Goal: Use online tool/utility: Utilize a website feature to perform a specific function

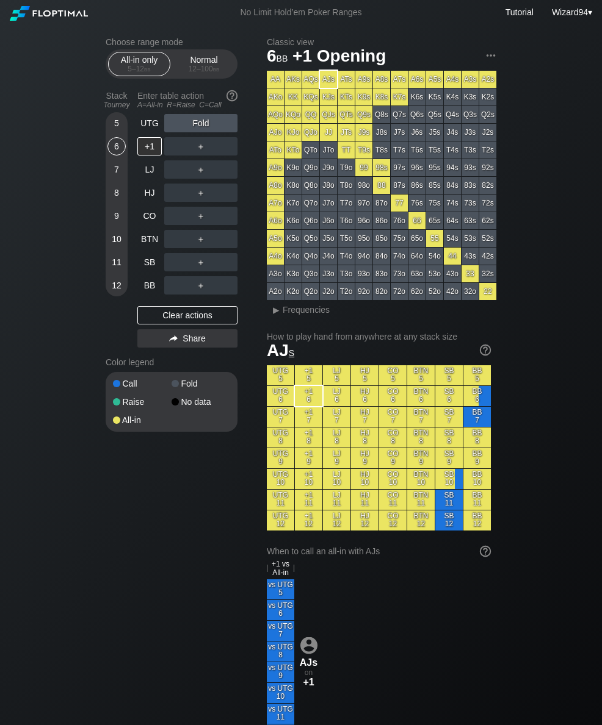
click at [205, 67] on div "12 – 100 bb" at bounding box center [203, 69] width 51 height 9
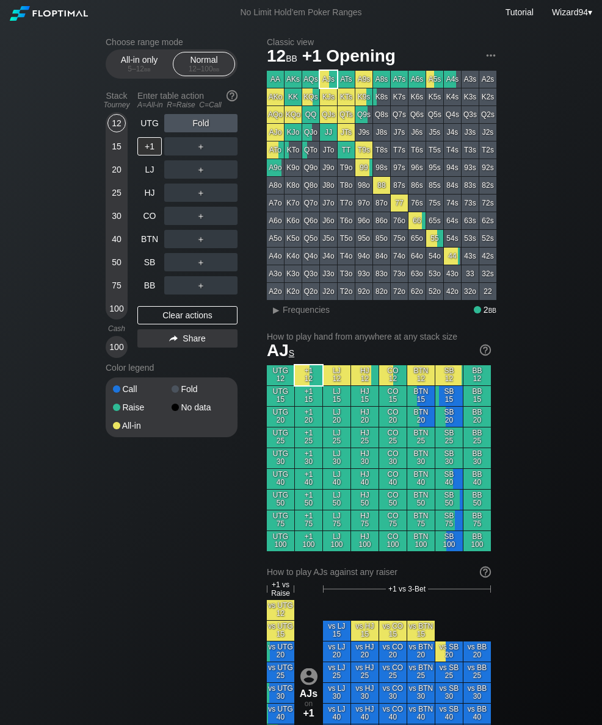
click at [113, 270] on div "50" at bounding box center [116, 262] width 18 height 18
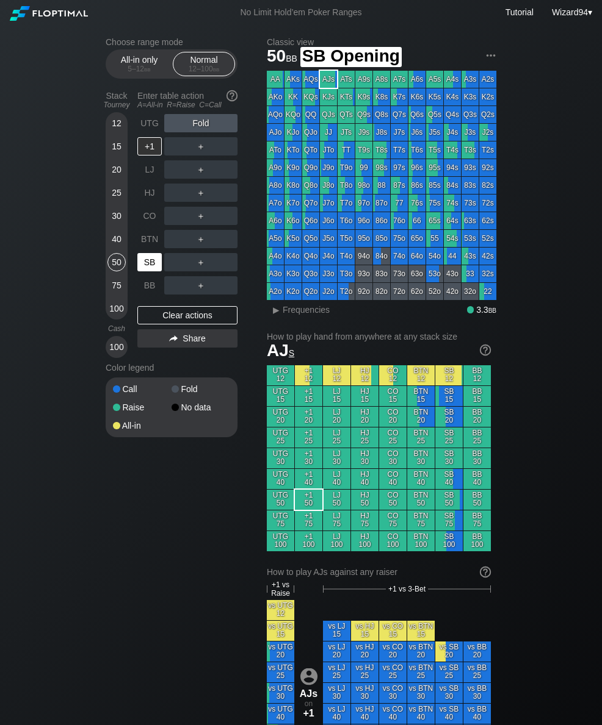
click at [147, 268] on div "SB" at bounding box center [149, 262] width 24 height 18
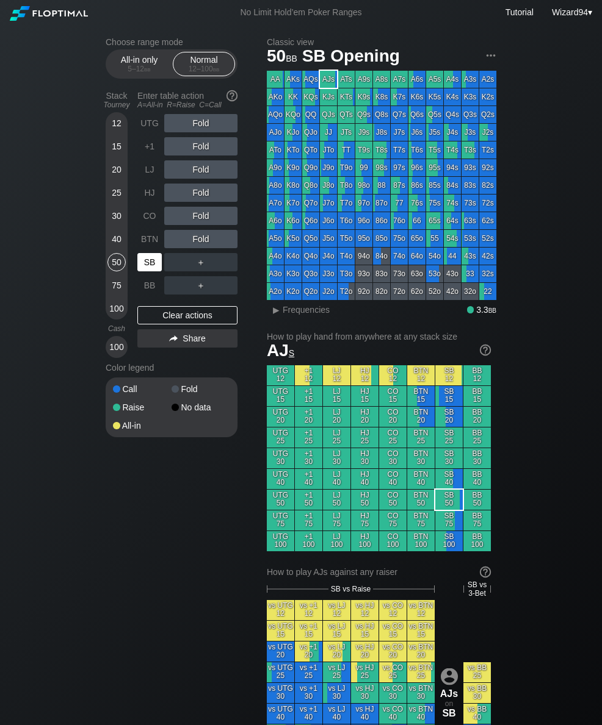
click at [153, 270] on div "SB" at bounding box center [149, 262] width 24 height 18
click at [146, 265] on div "SB" at bounding box center [149, 262] width 24 height 18
click at [146, 170] on div "LJ" at bounding box center [149, 169] width 24 height 18
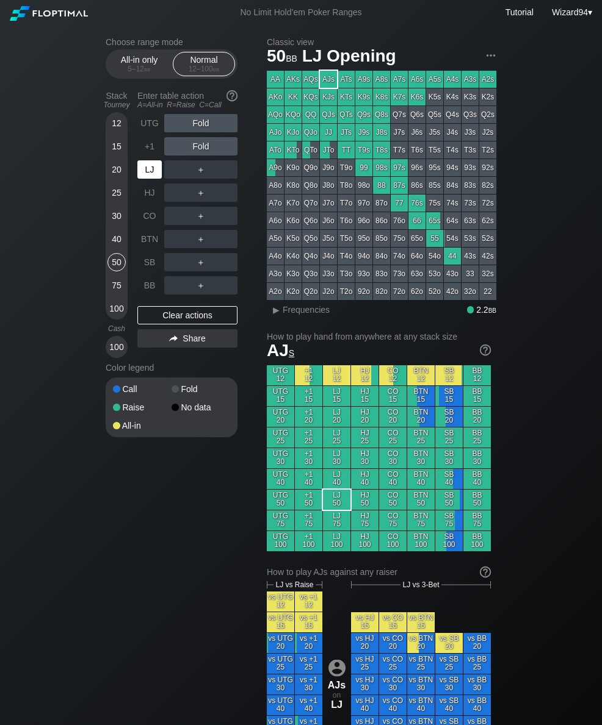
click at [141, 145] on div "+1" at bounding box center [149, 146] width 24 height 18
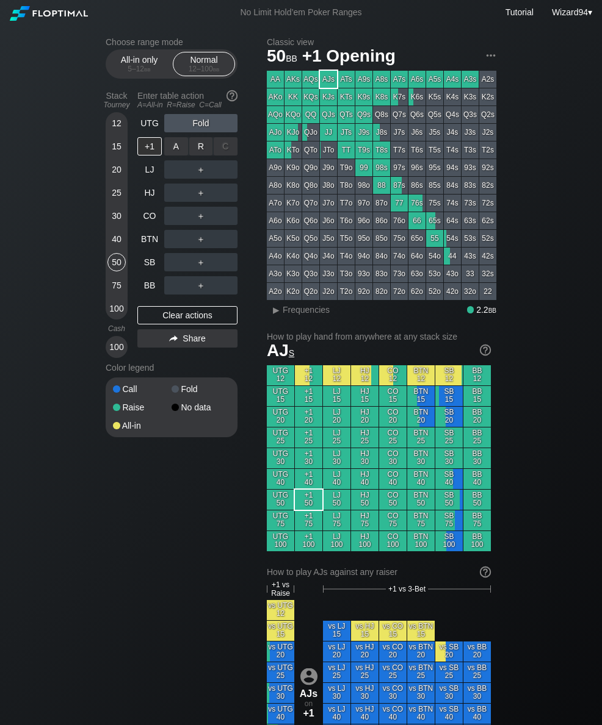
click at [194, 146] on div "R ✕" at bounding box center [201, 146] width 24 height 18
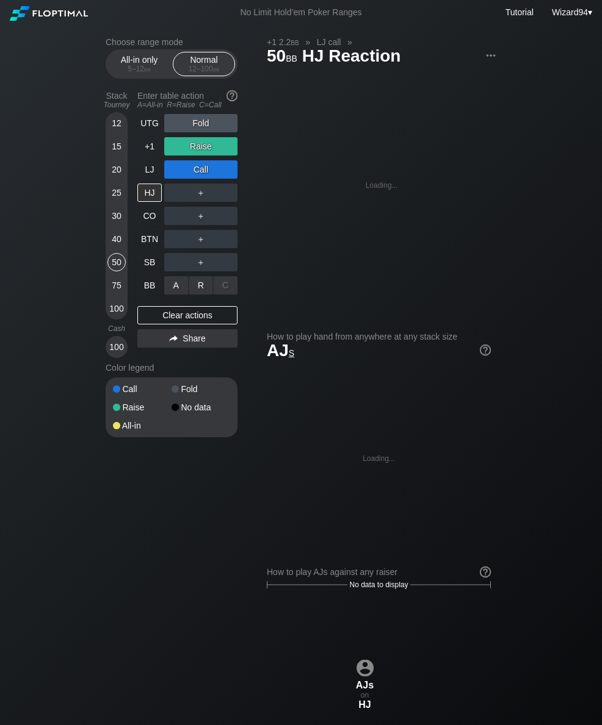
click at [198, 289] on div "R ✕" at bounding box center [201, 285] width 24 height 18
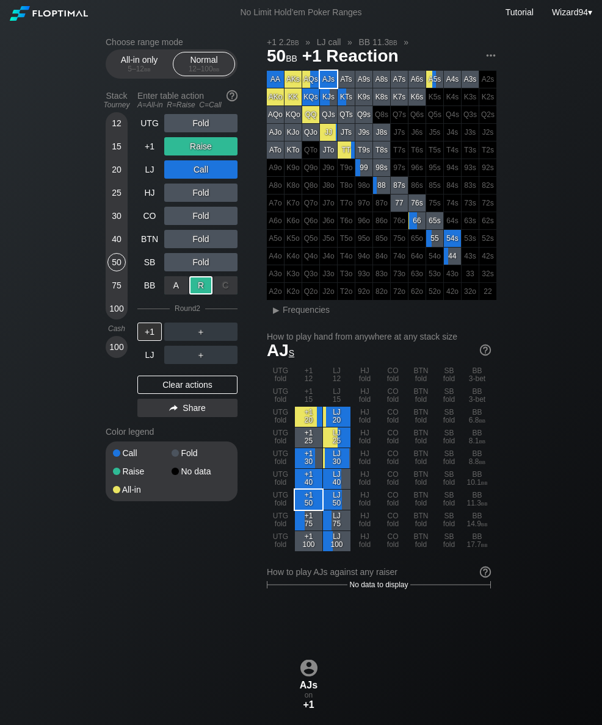
click at [117, 289] on div "75" at bounding box center [116, 285] width 18 height 18
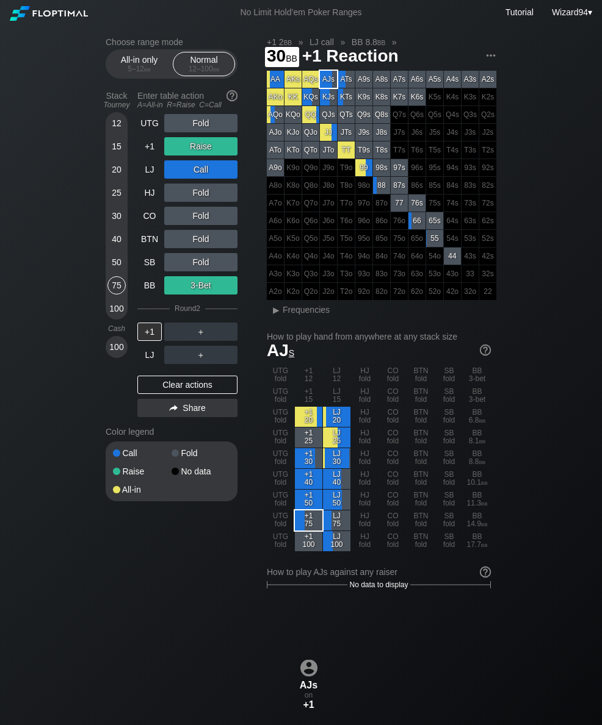
click at [114, 230] on div "30" at bounding box center [116, 218] width 18 height 23
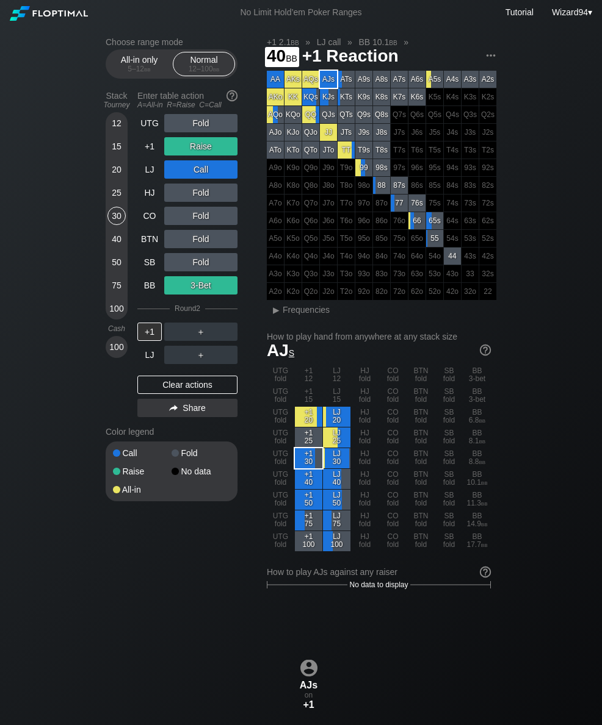
click at [110, 252] on div "40" at bounding box center [116, 241] width 18 height 23
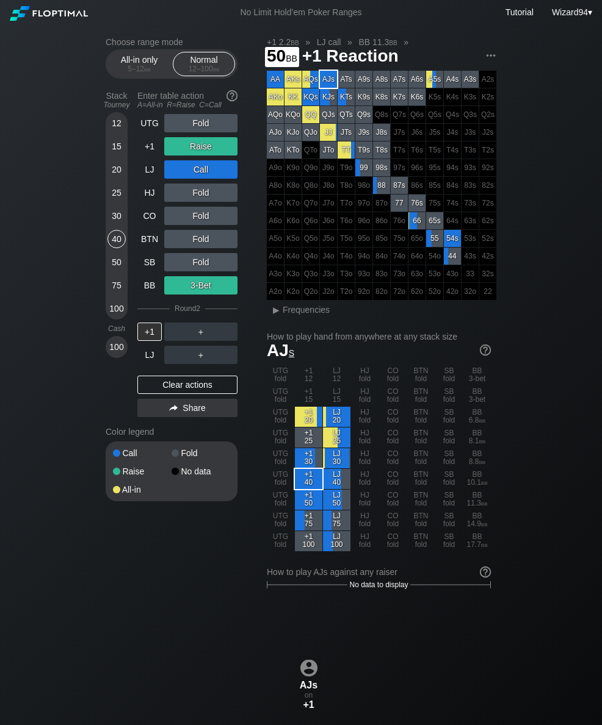
click at [108, 270] on div "50" at bounding box center [116, 262] width 18 height 18
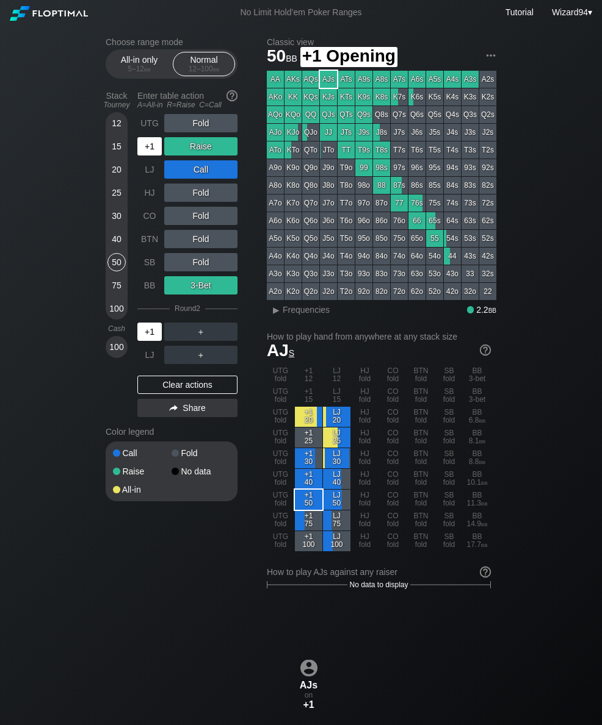
click at [149, 156] on div "+1" at bounding box center [149, 146] width 24 height 18
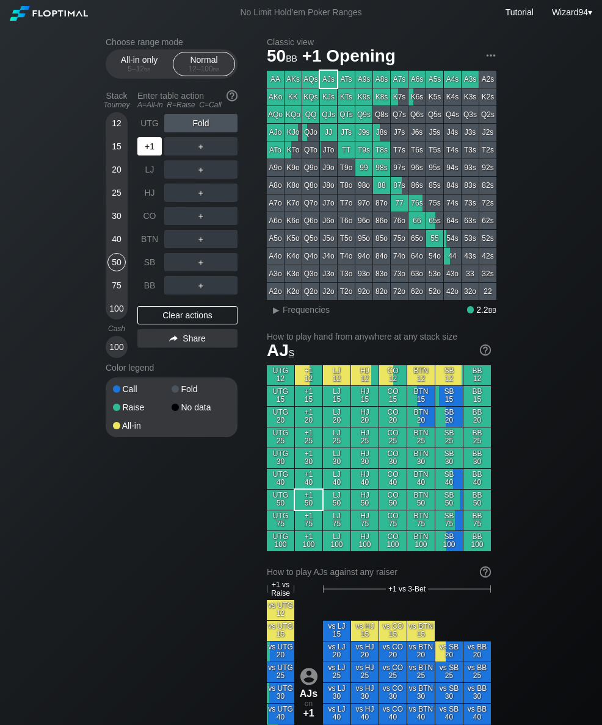
click at [147, 153] on div "+1" at bounding box center [149, 146] width 24 height 18
click at [185, 170] on div "A ✕" at bounding box center [176, 169] width 24 height 18
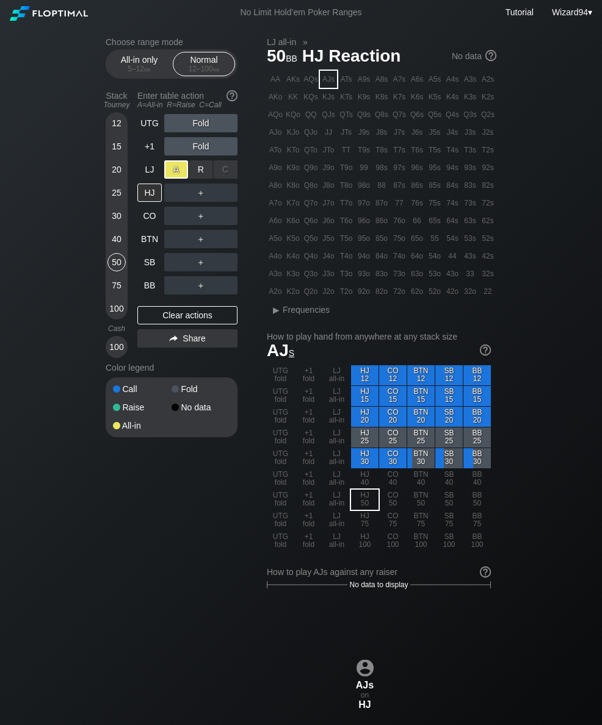
click at [135, 174] on div "Stack Tourney Enter table action A=All-in R=Raise C=Call [PHONE_NUMBER] [PHONE_…" at bounding box center [172, 222] width 132 height 272
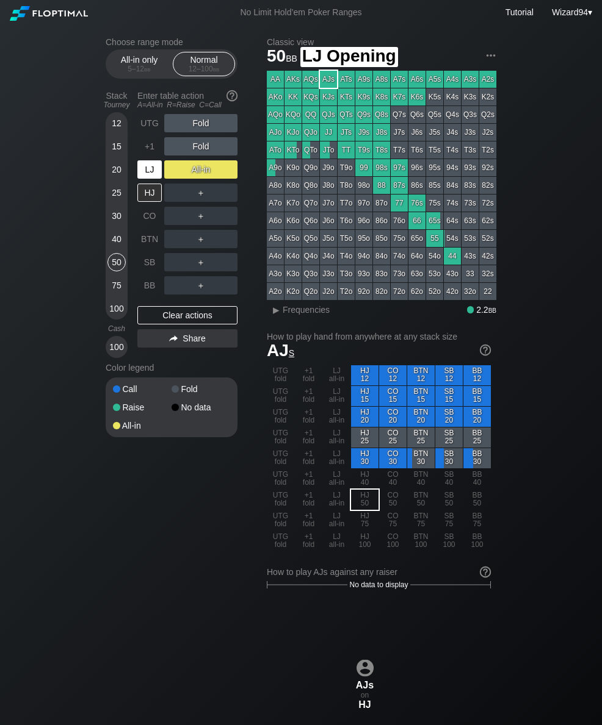
click at [146, 175] on div "LJ" at bounding box center [149, 169] width 24 height 18
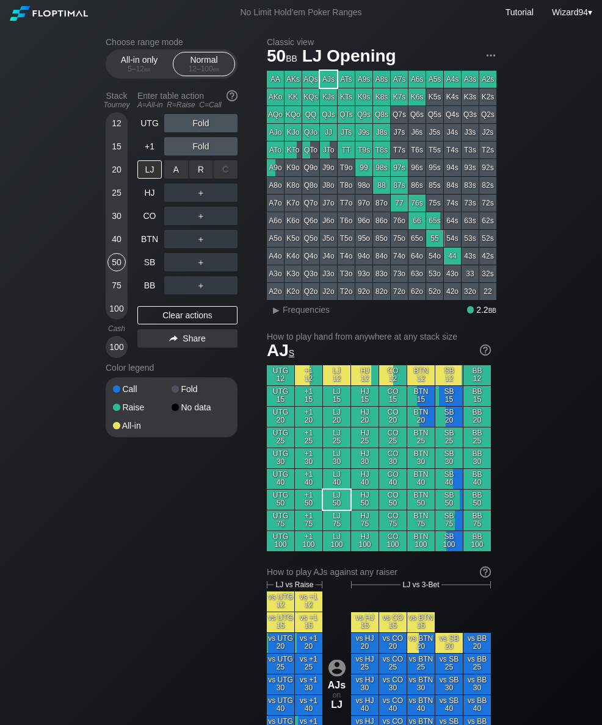
click at [193, 172] on div "R ✕" at bounding box center [201, 169] width 24 height 18
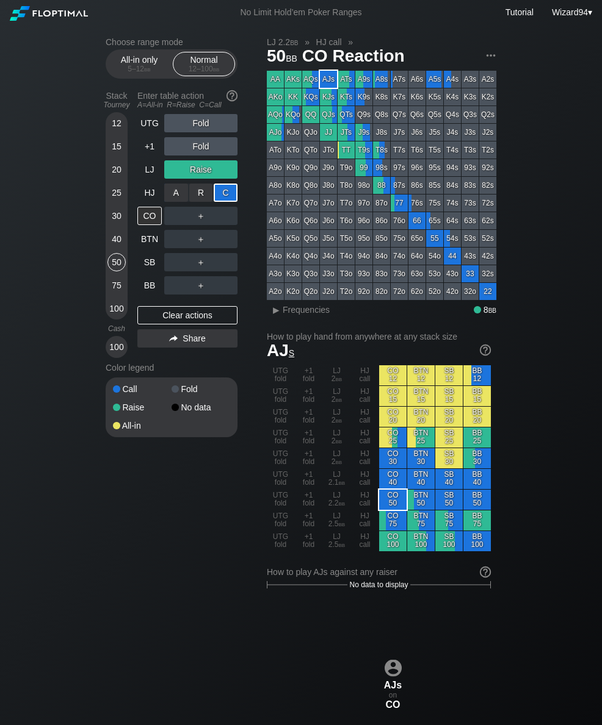
click at [109, 248] on div "40" at bounding box center [116, 239] width 18 height 18
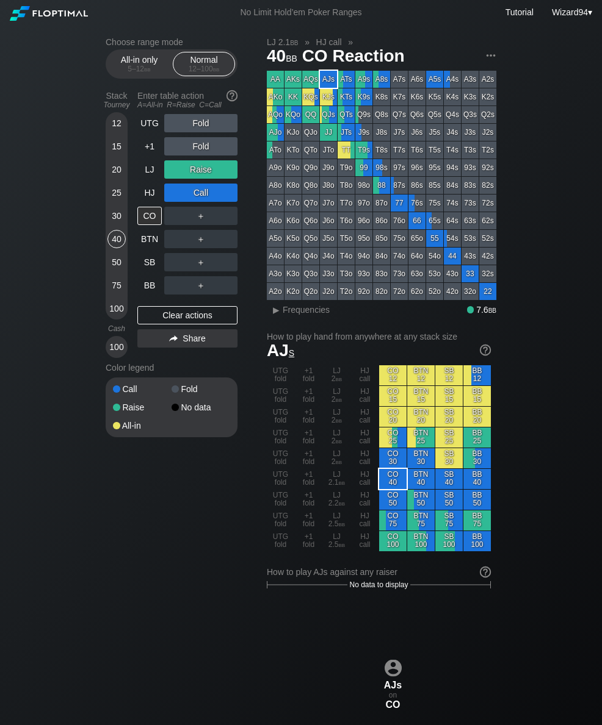
click at [148, 292] on div "BB" at bounding box center [149, 285] width 24 height 18
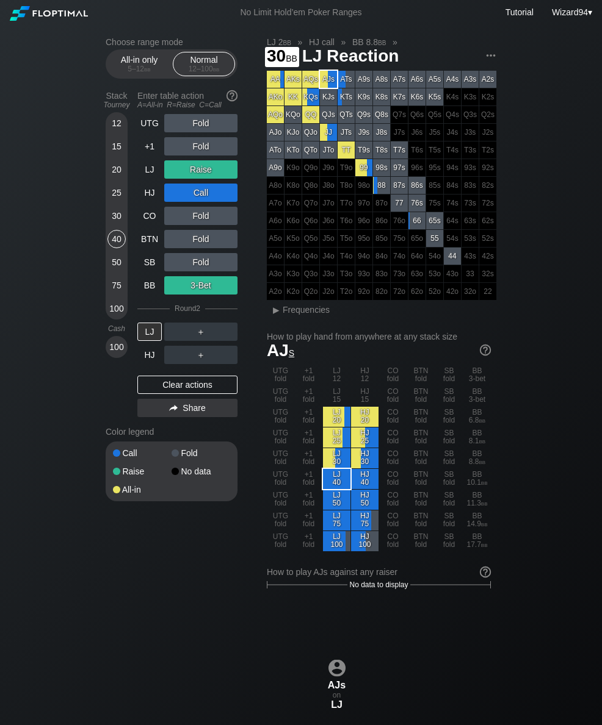
click at [115, 225] on div "30" at bounding box center [116, 216] width 18 height 18
click at [121, 193] on div "25" at bounding box center [116, 193] width 18 height 18
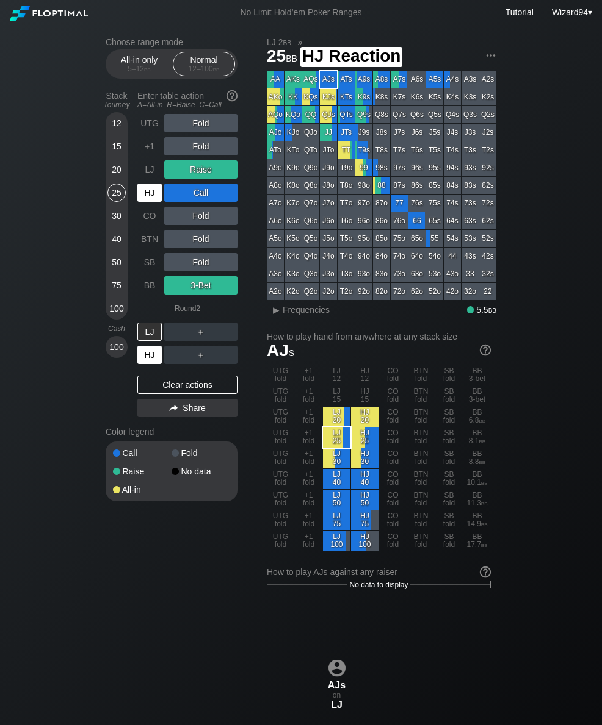
click at [152, 195] on div "HJ" at bounding box center [149, 193] width 24 height 18
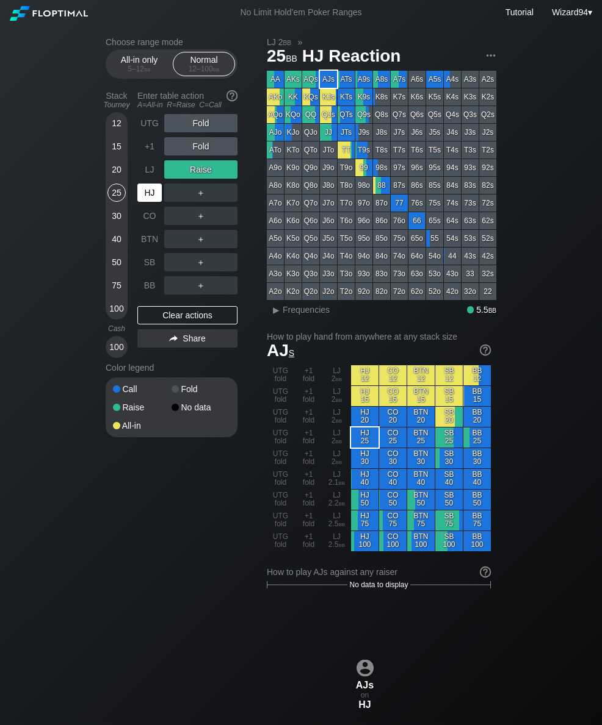
click at [151, 195] on div "HJ" at bounding box center [149, 193] width 24 height 18
click at [145, 225] on div "CO" at bounding box center [149, 216] width 24 height 18
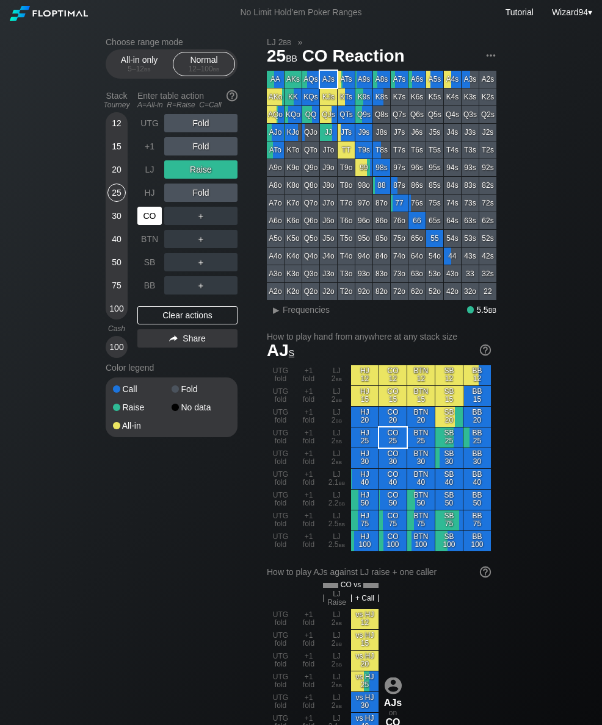
click at [144, 225] on div "CO" at bounding box center [149, 216] width 24 height 18
click at [119, 156] on div "15" at bounding box center [116, 146] width 18 height 18
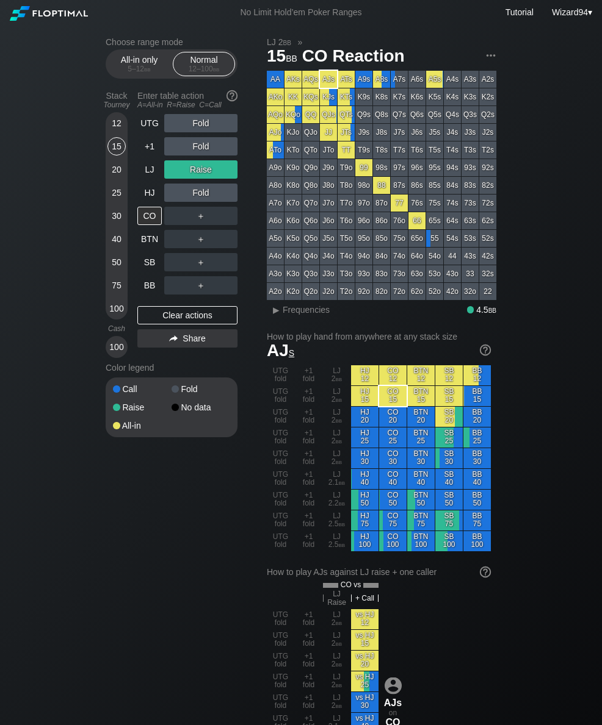
click at [153, 174] on div "LJ" at bounding box center [149, 169] width 24 height 18
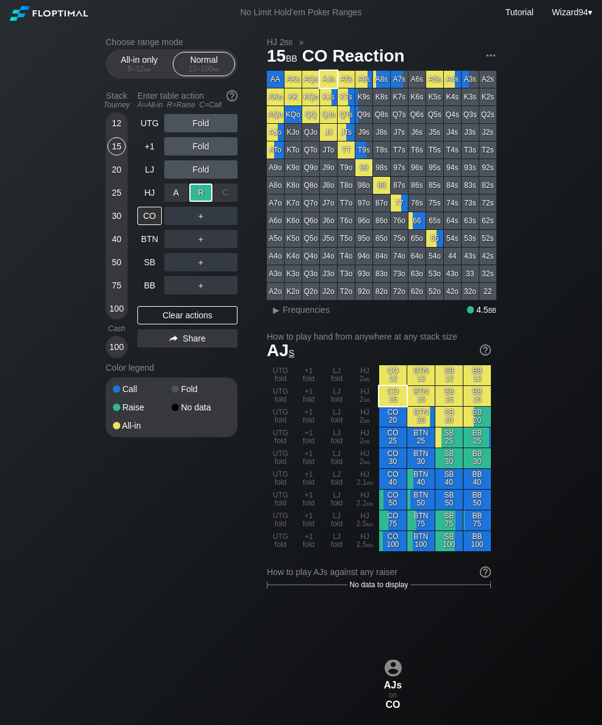
click at [149, 242] on div "BTN" at bounding box center [149, 239] width 24 height 18
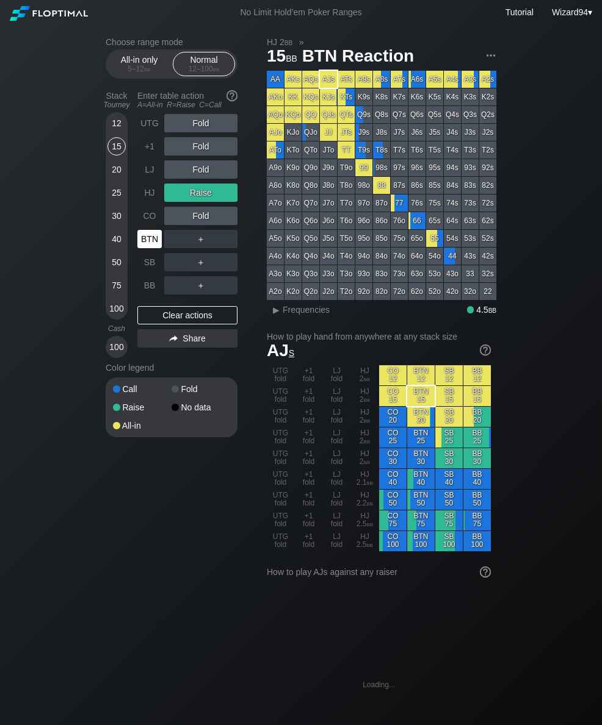
click at [151, 174] on div "LJ" at bounding box center [149, 169] width 24 height 18
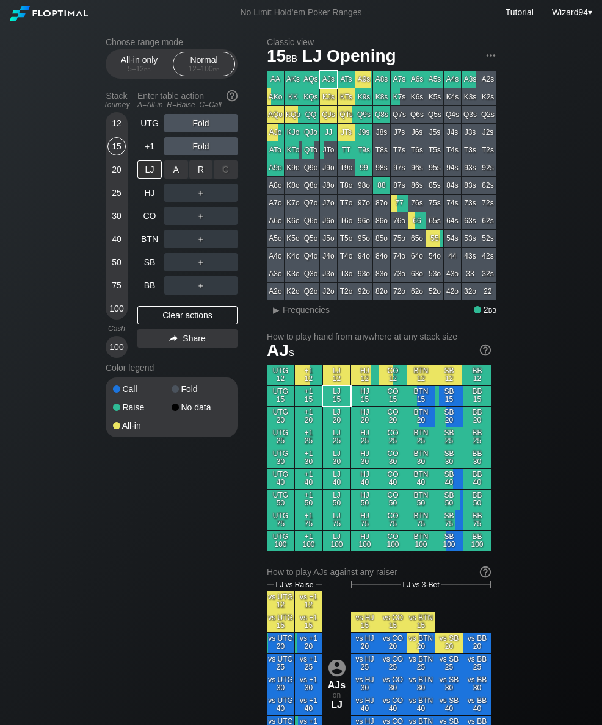
click at [196, 177] on div "R ✕" at bounding box center [201, 169] width 24 height 18
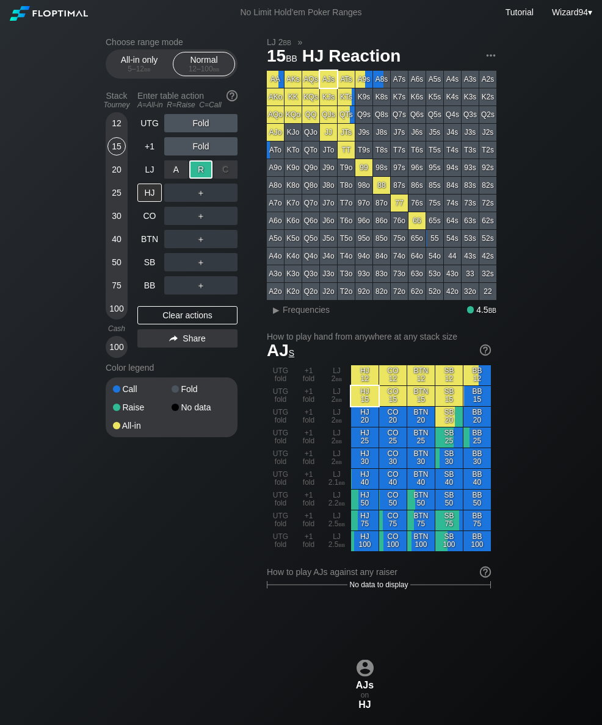
click at [140, 243] on div "BTN" at bounding box center [149, 239] width 24 height 18
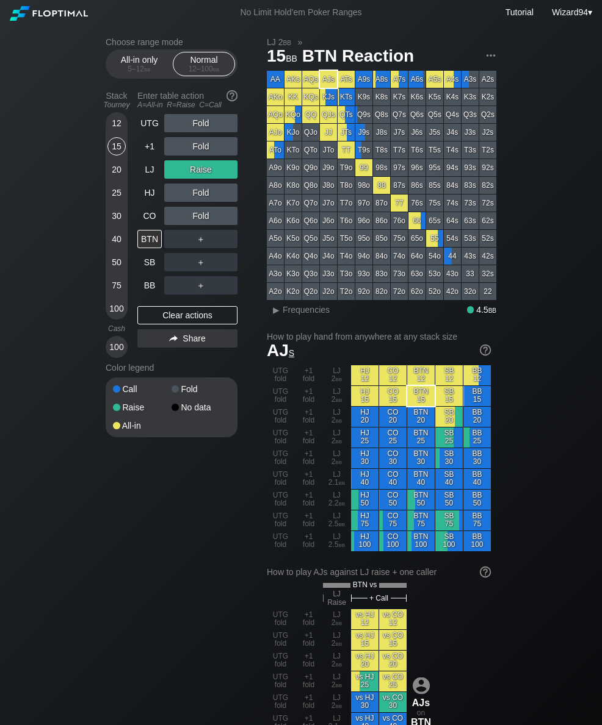
click at [106, 185] on div "12 15 20 25 30 40 50 75 100" at bounding box center [117, 215] width 22 height 207
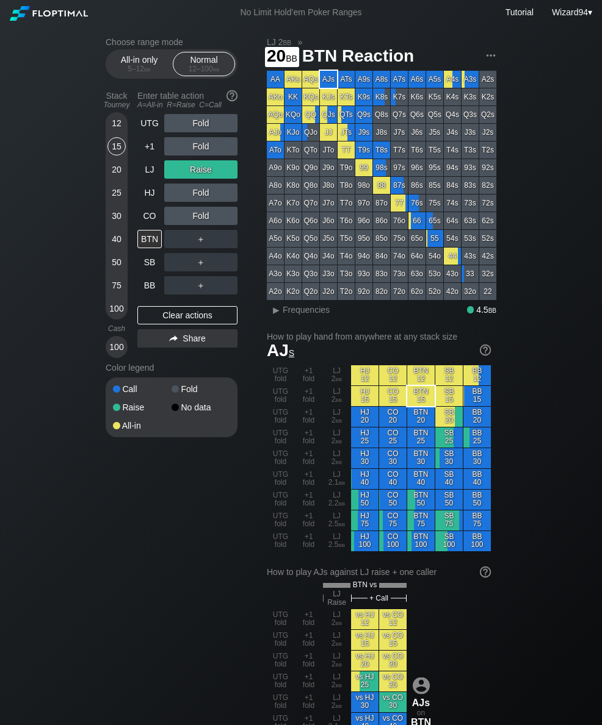
click at [110, 178] on div "20" at bounding box center [116, 169] width 18 height 18
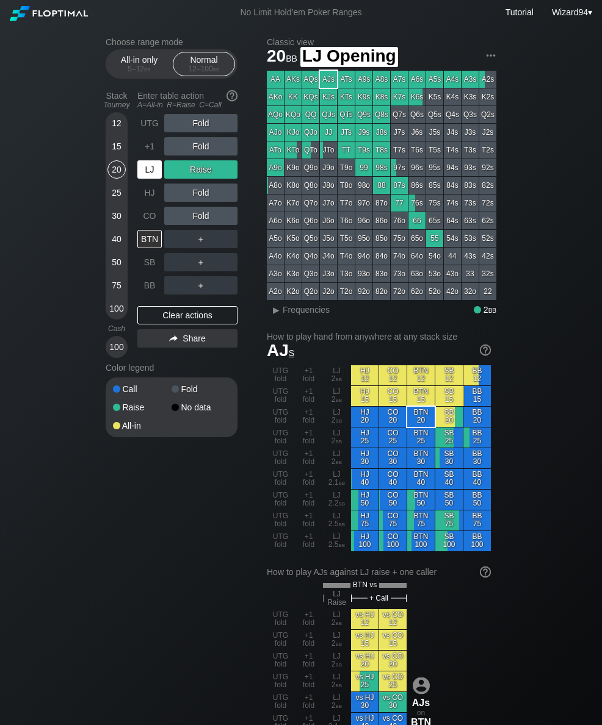
click at [147, 172] on div "LJ" at bounding box center [149, 169] width 24 height 18
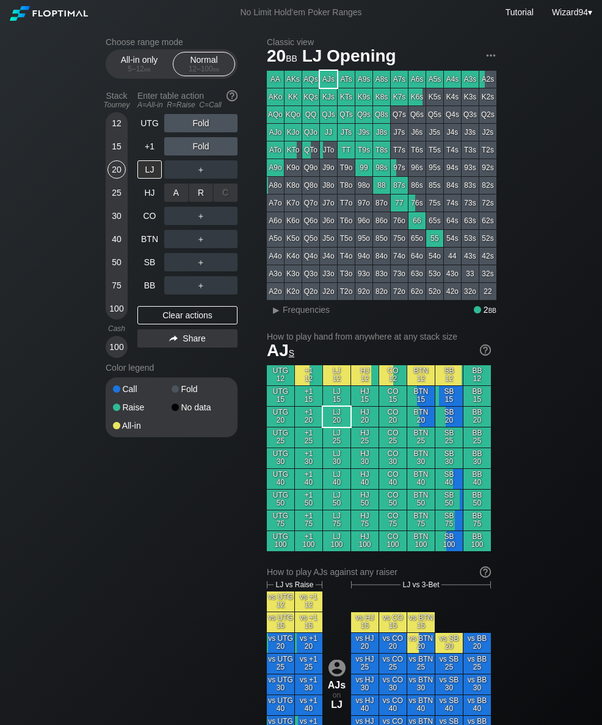
click at [203, 198] on div "R ✕" at bounding box center [201, 193] width 24 height 18
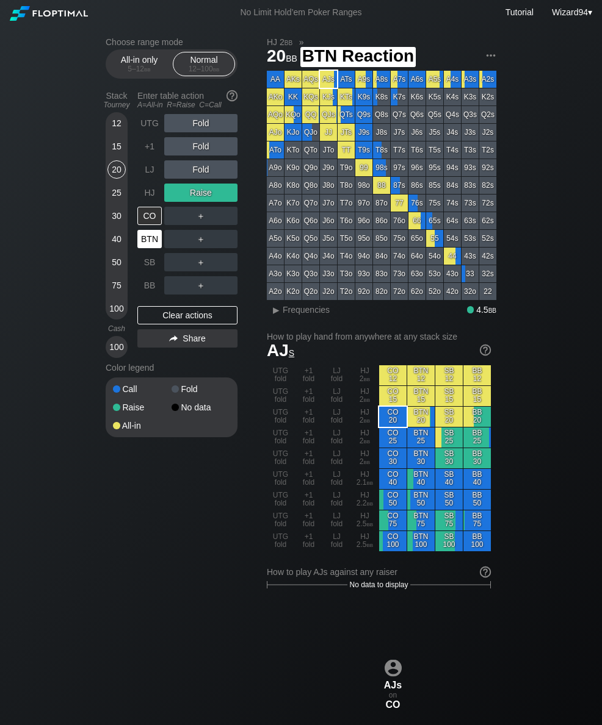
click at [152, 248] on div "BTN" at bounding box center [149, 239] width 24 height 18
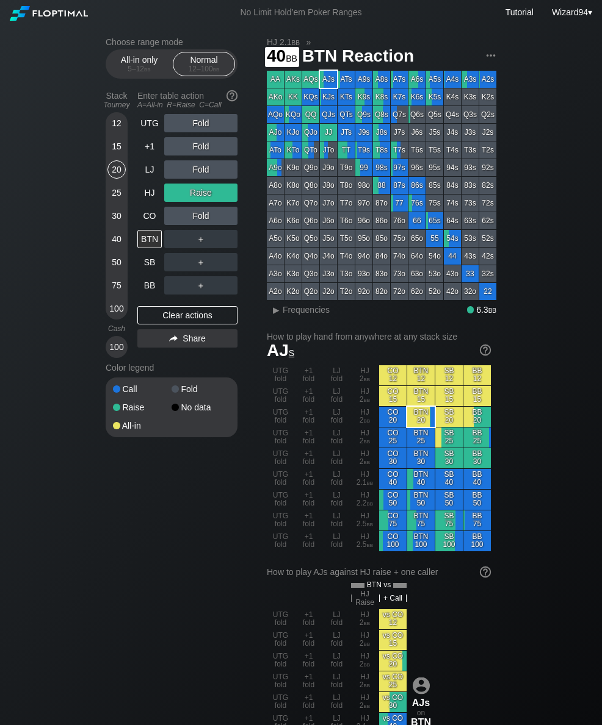
click at [118, 248] on div "40" at bounding box center [116, 239] width 18 height 18
click at [146, 201] on div "HJ" at bounding box center [149, 193] width 24 height 18
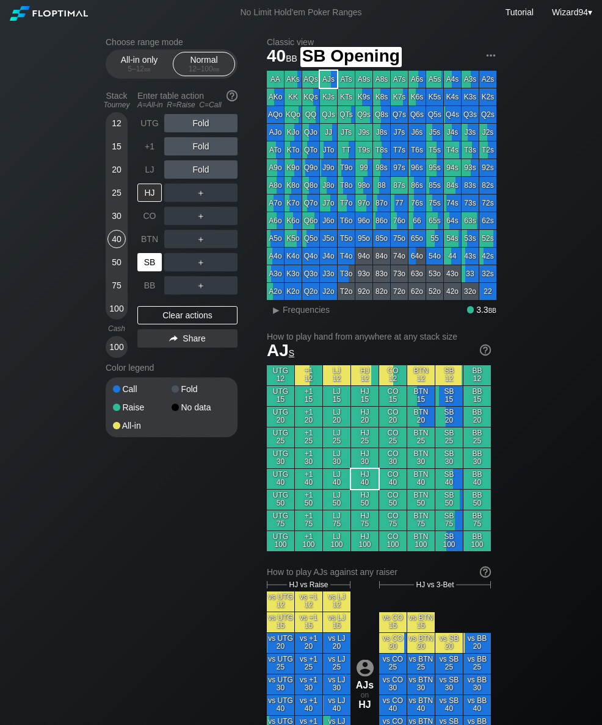
click at [146, 264] on div "SB" at bounding box center [149, 262] width 24 height 18
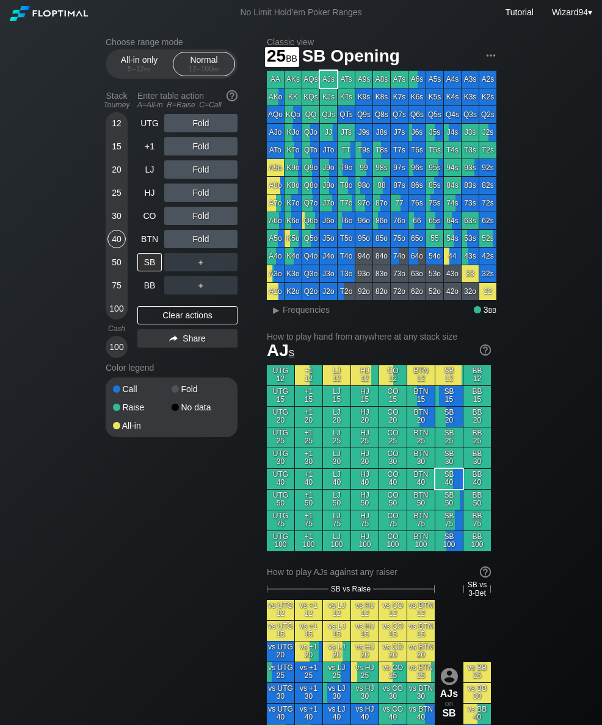
click at [122, 200] on div "25" at bounding box center [116, 193] width 18 height 18
click at [155, 267] on div "SB" at bounding box center [149, 262] width 24 height 18
click at [146, 244] on div "BTN" at bounding box center [149, 239] width 24 height 18
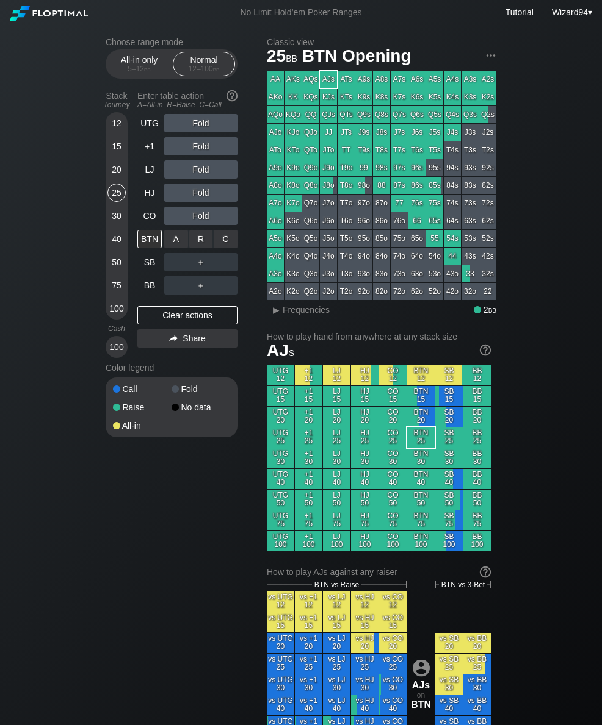
click at [209, 247] on div "R ✕" at bounding box center [201, 239] width 24 height 18
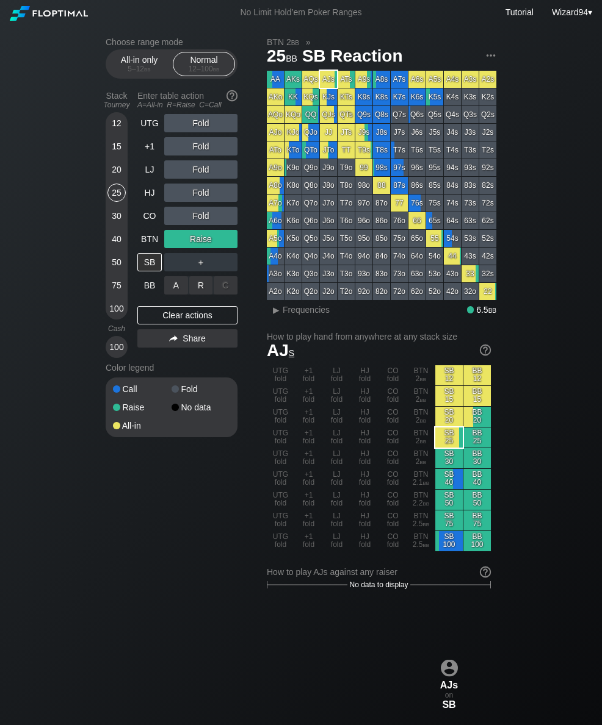
click at [193, 276] on div "A ✕ R ✕ C ✕ ＋" at bounding box center [200, 285] width 73 height 28
click at [201, 271] on div "R ✕" at bounding box center [201, 262] width 24 height 18
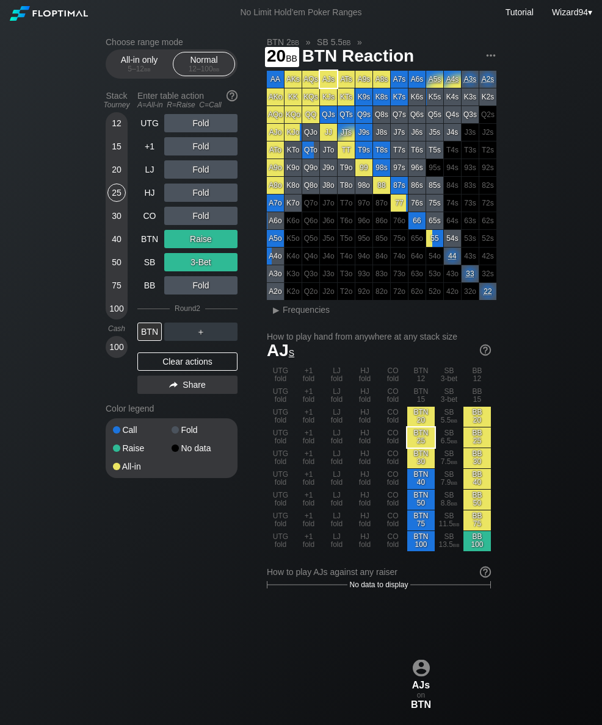
click at [113, 179] on div "20" at bounding box center [116, 169] width 18 height 18
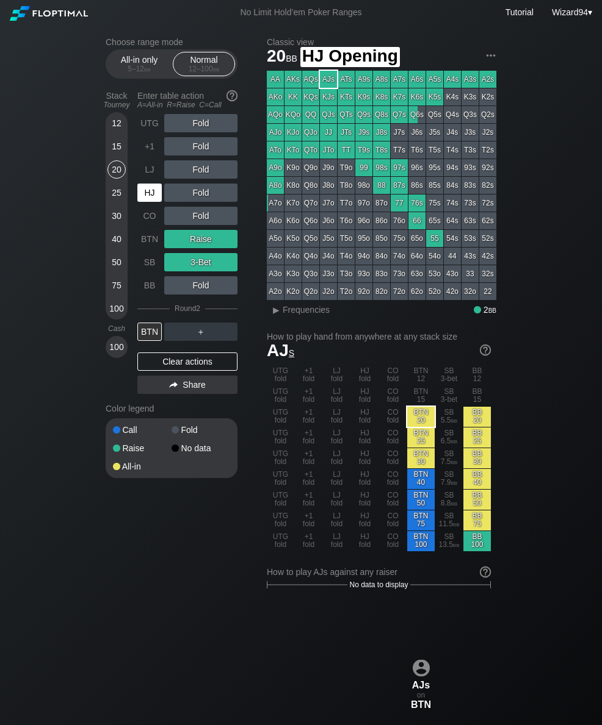
click at [151, 202] on div "HJ" at bounding box center [149, 193] width 24 height 18
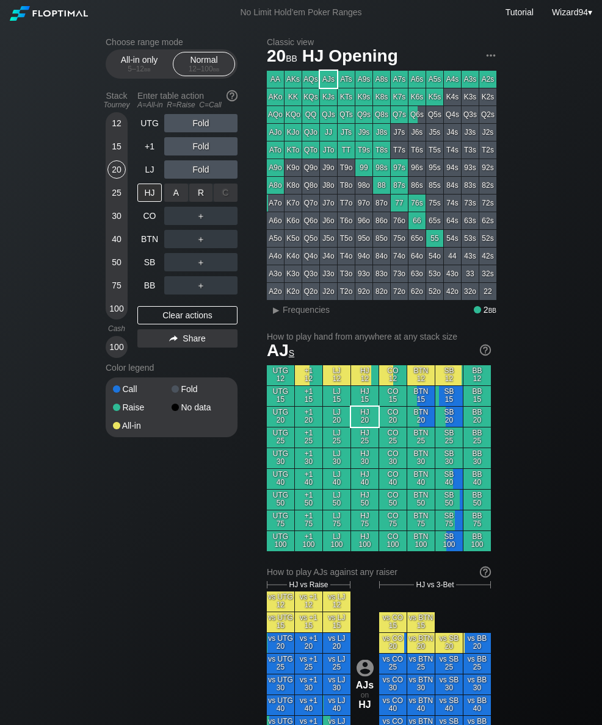
click at [201, 189] on div "R ✕" at bounding box center [201, 193] width 24 height 18
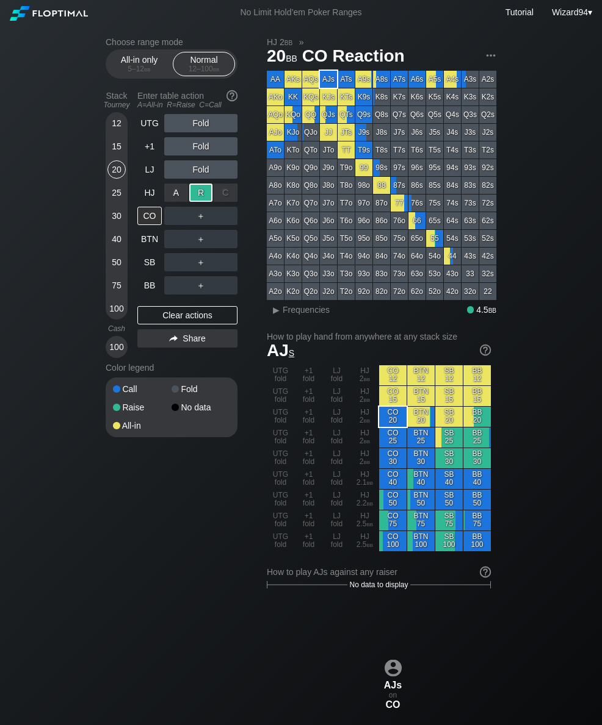
click at [149, 248] on div "BTN" at bounding box center [149, 239] width 24 height 18
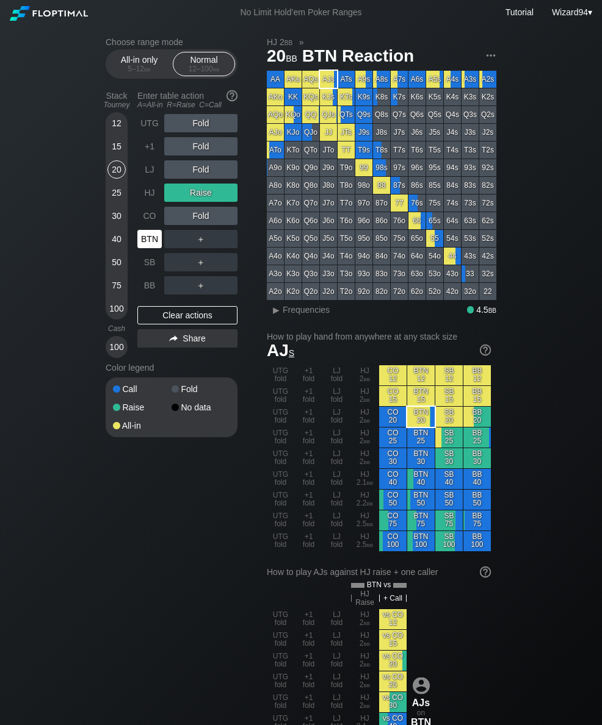
click at [115, 195] on div "25" at bounding box center [116, 193] width 18 height 18
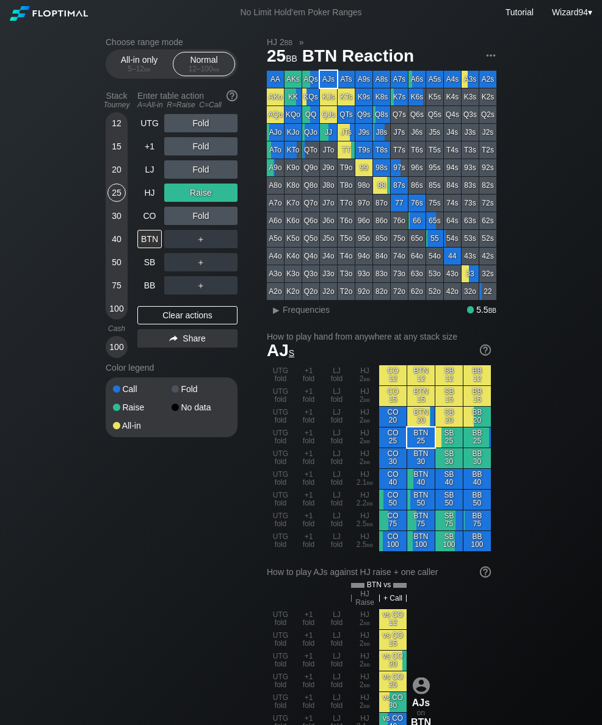
click at [113, 276] on div "50" at bounding box center [116, 264] width 18 height 23
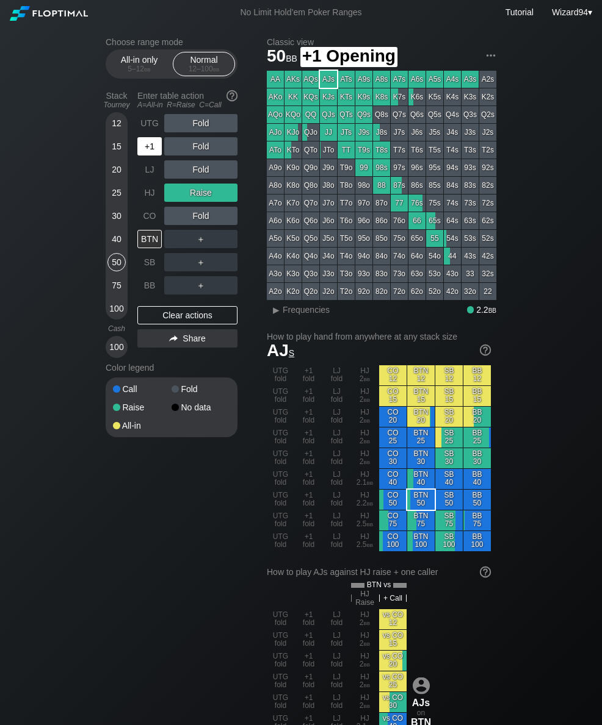
click at [148, 145] on div "+1" at bounding box center [149, 146] width 24 height 18
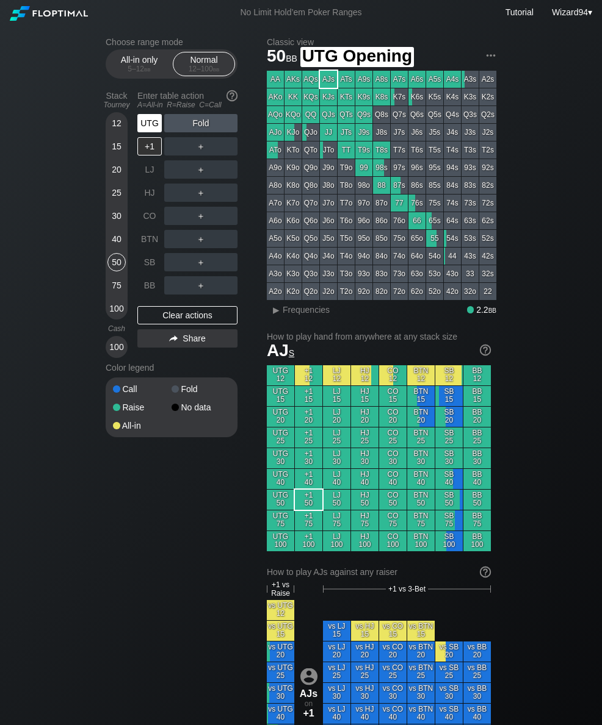
click at [144, 123] on div "UTG" at bounding box center [149, 123] width 24 height 18
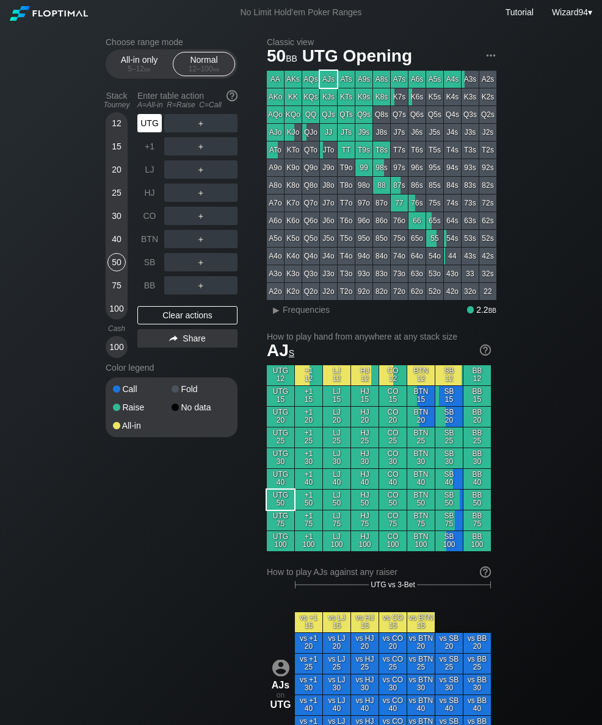
click at [142, 124] on div "UTG" at bounding box center [149, 123] width 24 height 18
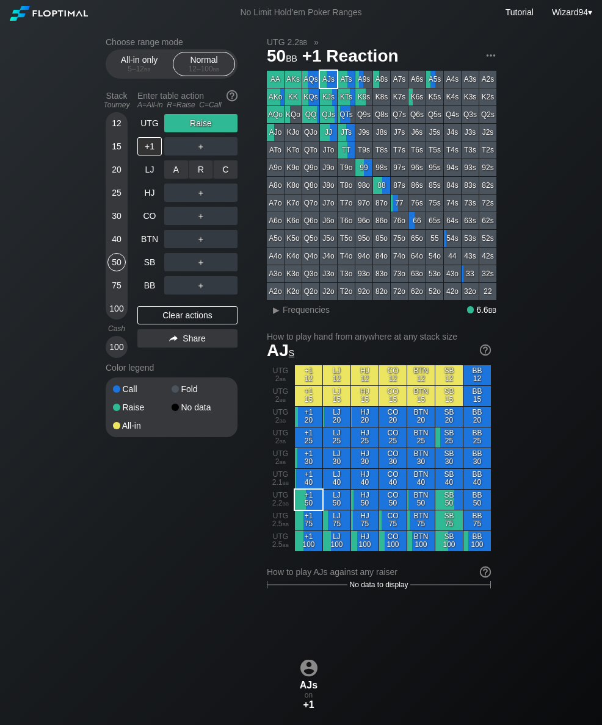
click at [215, 175] on div "C ✕" at bounding box center [226, 169] width 24 height 18
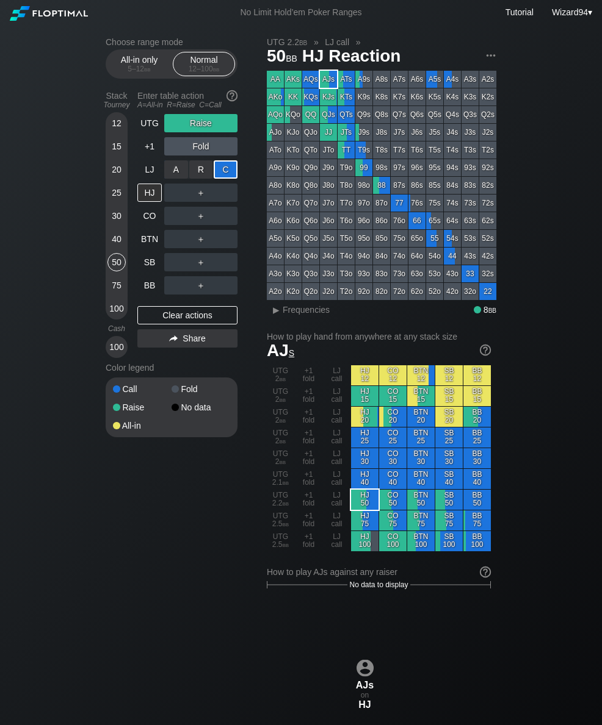
click at [116, 177] on div "20" at bounding box center [116, 169] width 18 height 18
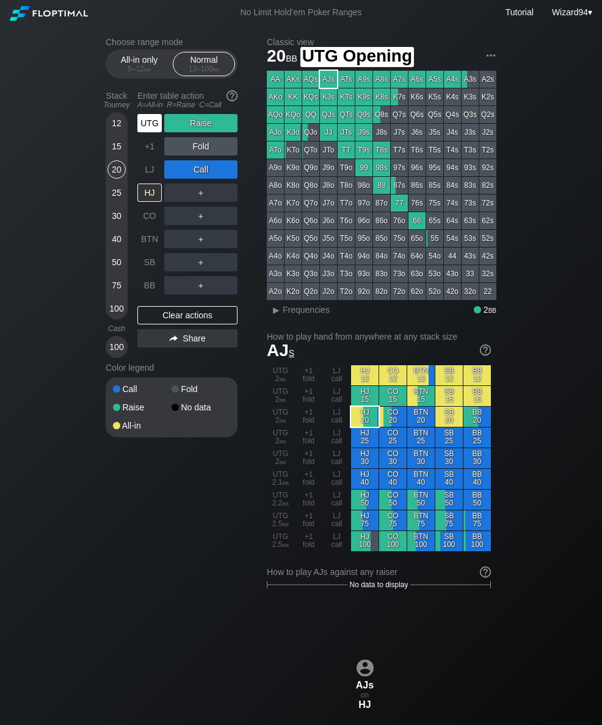
click at [139, 131] on div "UTG" at bounding box center [149, 123] width 24 height 18
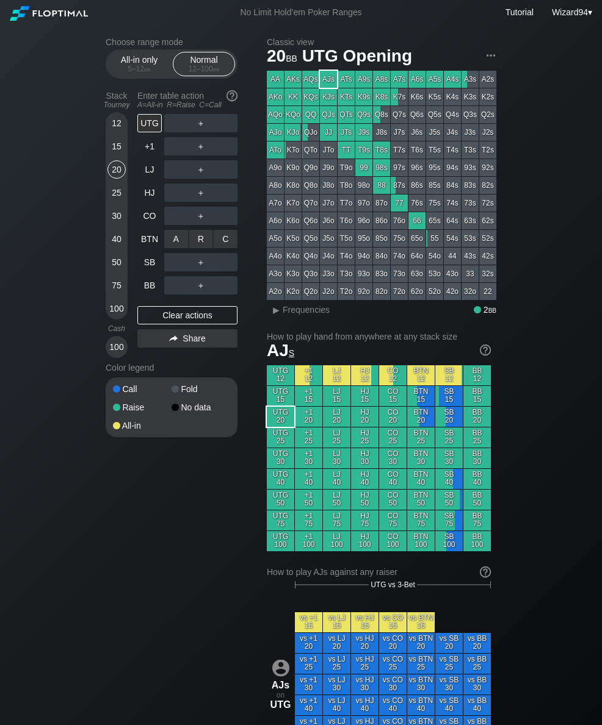
click at [203, 242] on div "R ✕" at bounding box center [201, 239] width 24 height 18
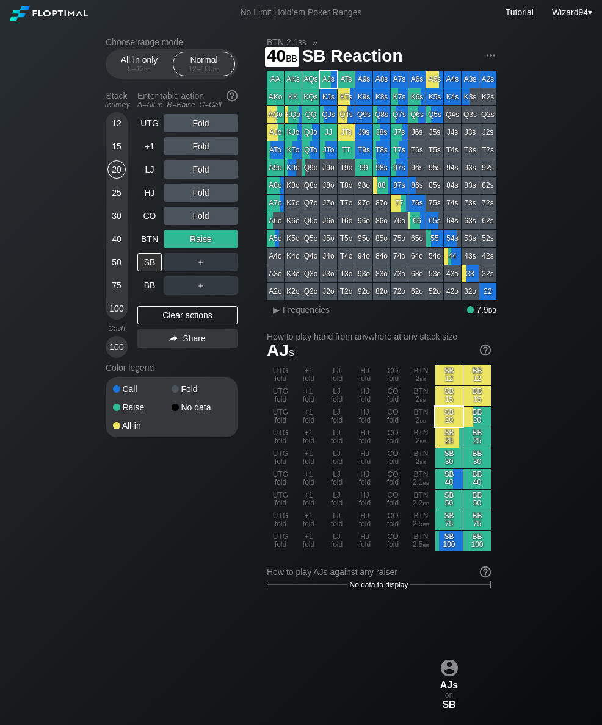
click at [115, 237] on div "40" at bounding box center [116, 239] width 18 height 18
click at [117, 253] on div "40" at bounding box center [116, 241] width 18 height 23
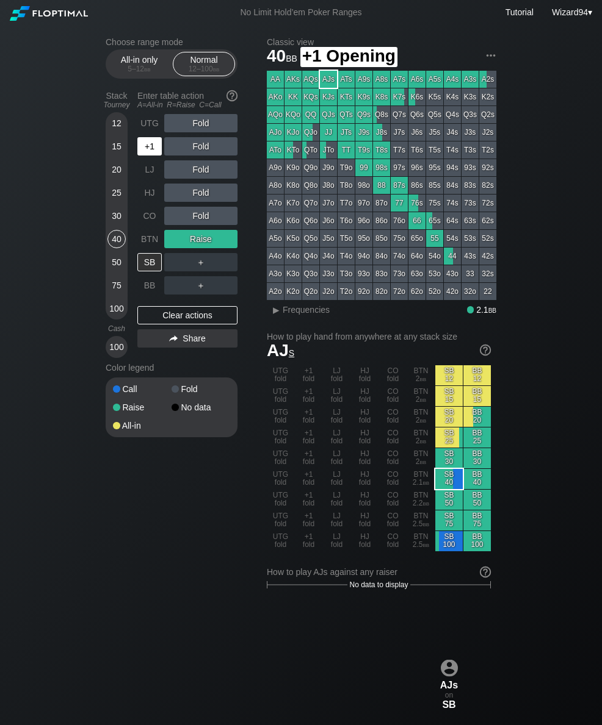
click at [137, 141] on div "+1" at bounding box center [150, 146] width 27 height 23
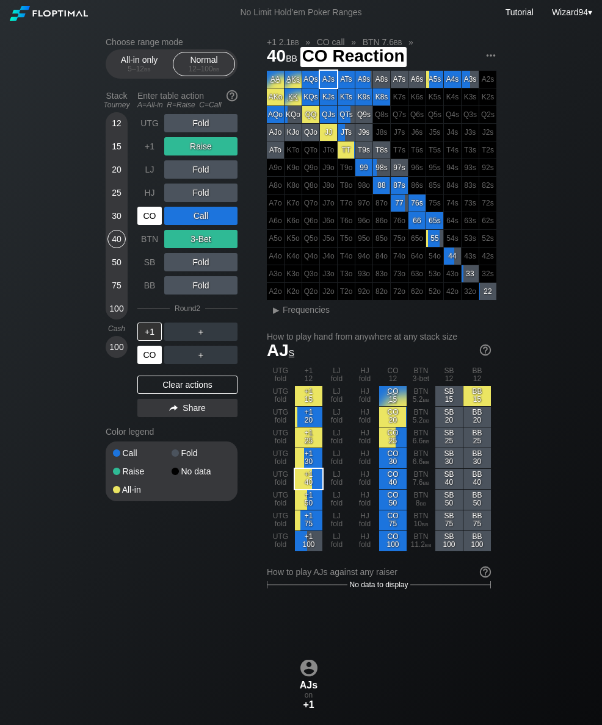
click at [138, 359] on div "CO" at bounding box center [149, 355] width 24 height 18
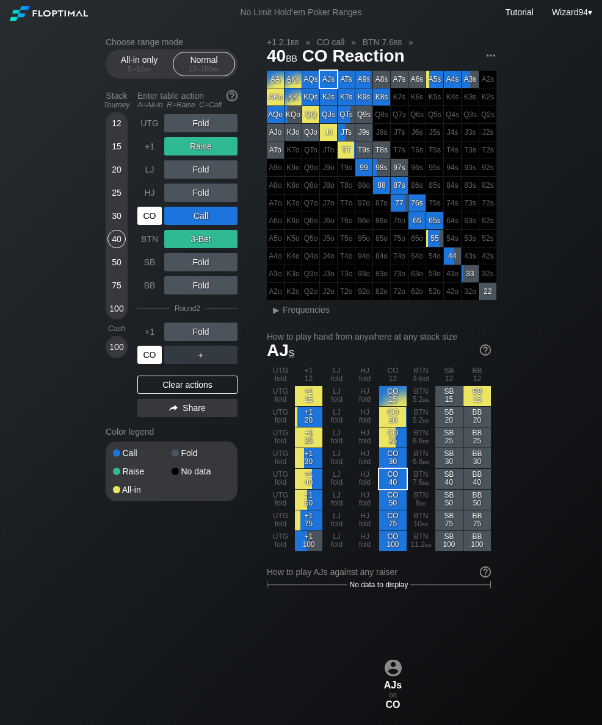
click at [129, 157] on div "Stack Tourney Enter table action A=All-in R=Raise C=Call [PHONE_NUMBER] [PHONE_…" at bounding box center [172, 254] width 132 height 336
click at [115, 156] on div "15" at bounding box center [116, 146] width 18 height 18
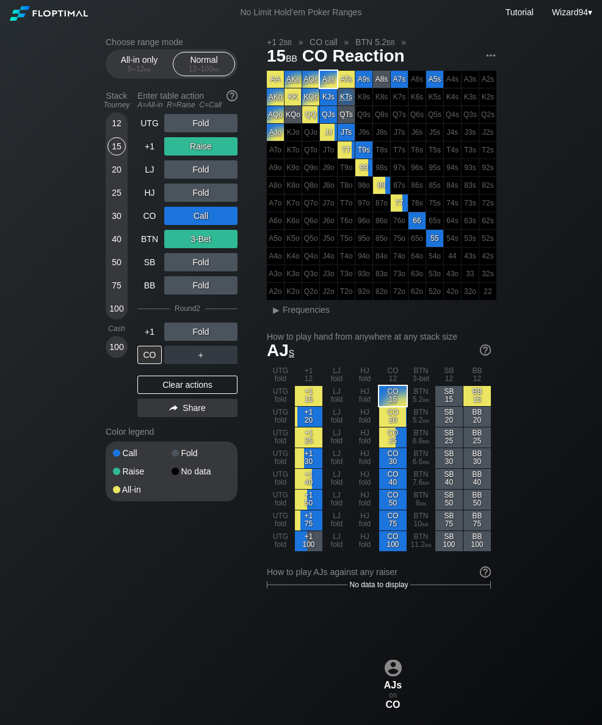
click at [160, 164] on div "LJ" at bounding box center [150, 169] width 27 height 23
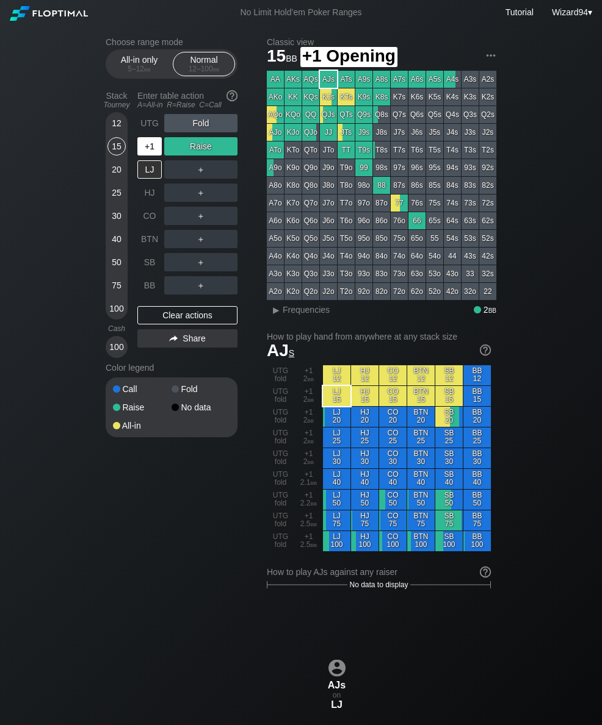
click at [153, 153] on div "+1" at bounding box center [149, 146] width 24 height 18
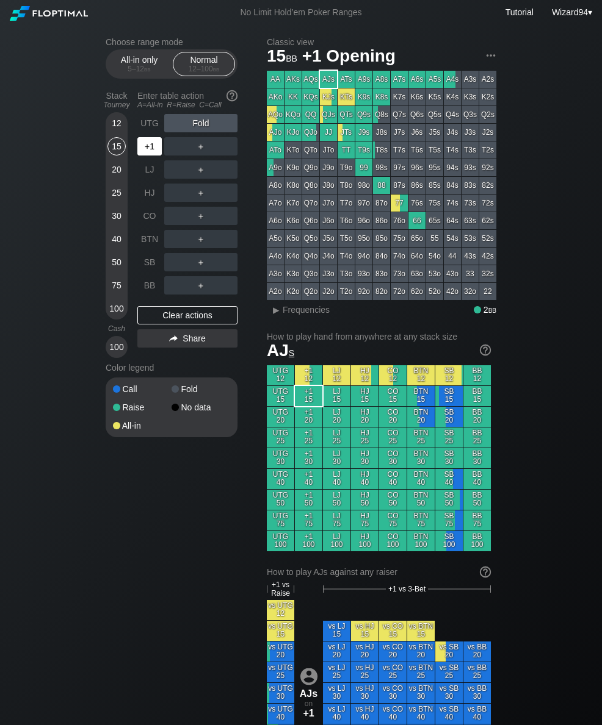
click at [146, 146] on div "+1" at bounding box center [149, 146] width 24 height 18
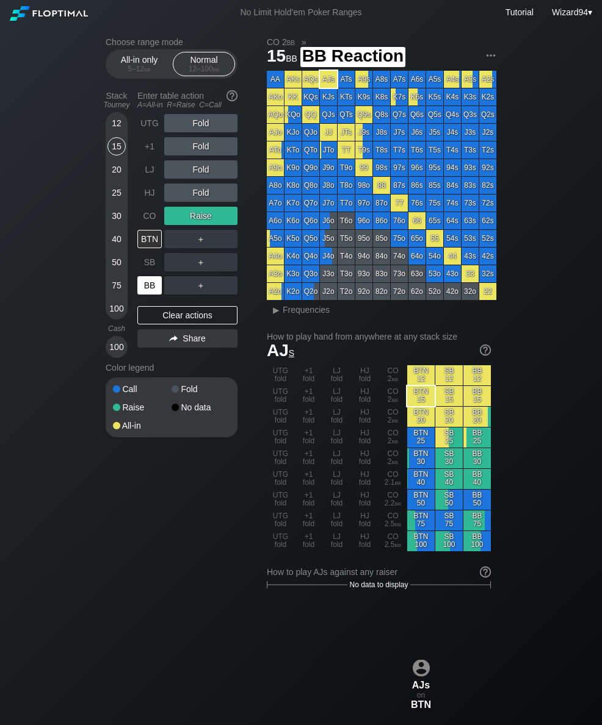
click at [145, 295] on div "BB" at bounding box center [149, 285] width 24 height 18
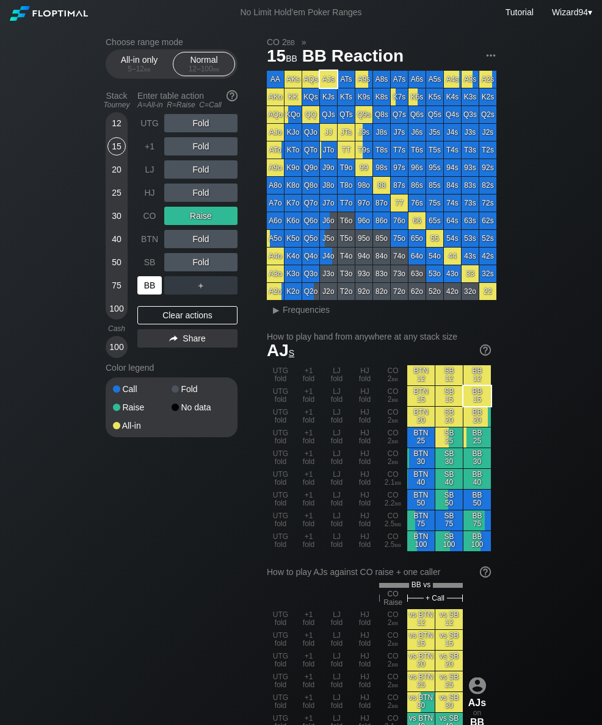
click at [145, 295] on div "BB" at bounding box center [149, 285] width 24 height 18
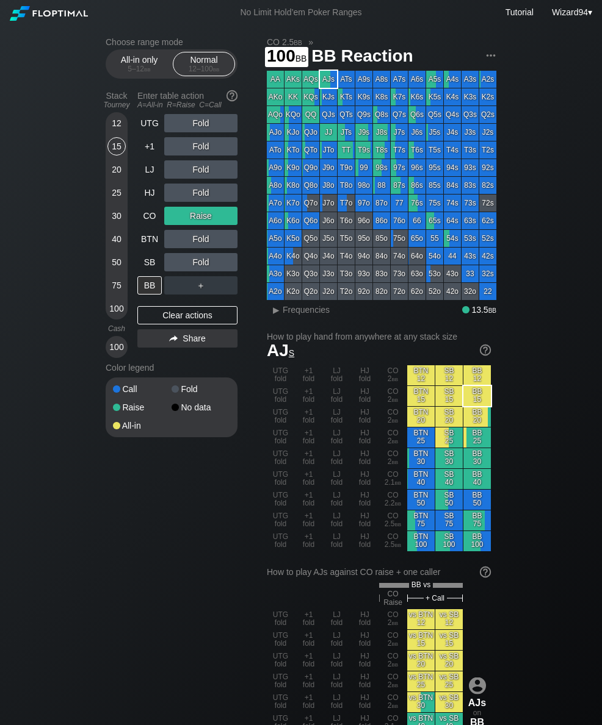
click at [110, 318] on div "100" at bounding box center [116, 309] width 18 height 18
click at [145, 225] on div "CO" at bounding box center [149, 216] width 24 height 18
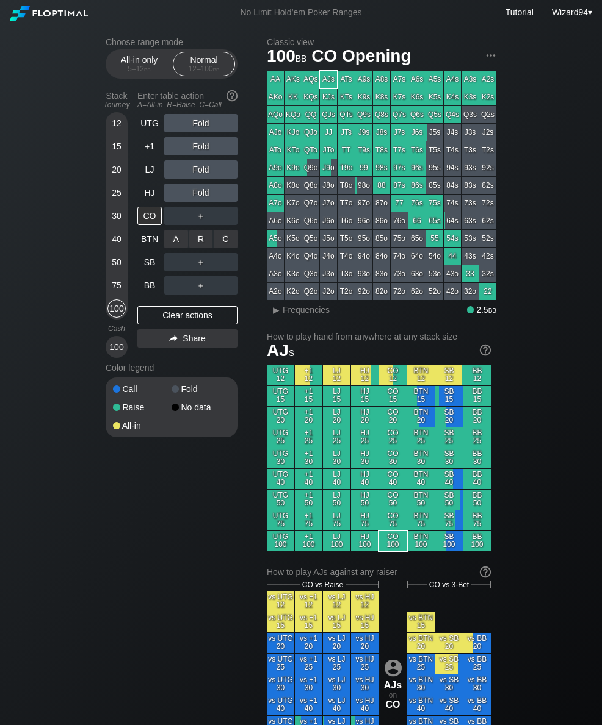
click at [206, 242] on div "R ✕" at bounding box center [201, 239] width 24 height 18
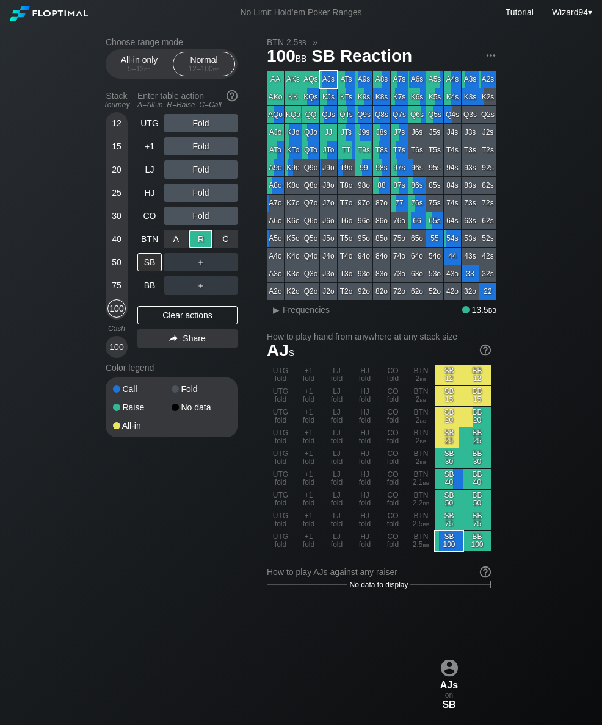
click at [152, 290] on div "BB" at bounding box center [149, 285] width 24 height 18
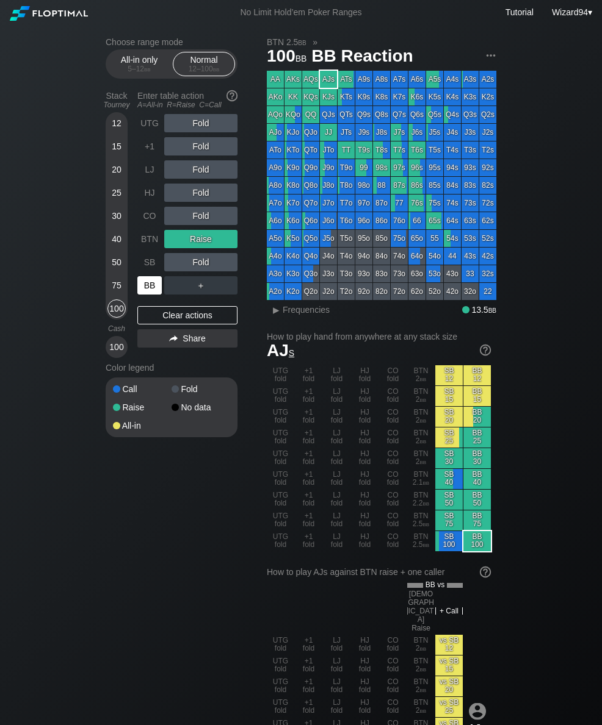
click at [152, 290] on div "BB" at bounding box center [149, 285] width 24 height 18
click at [145, 292] on div "BB" at bounding box center [149, 285] width 24 height 18
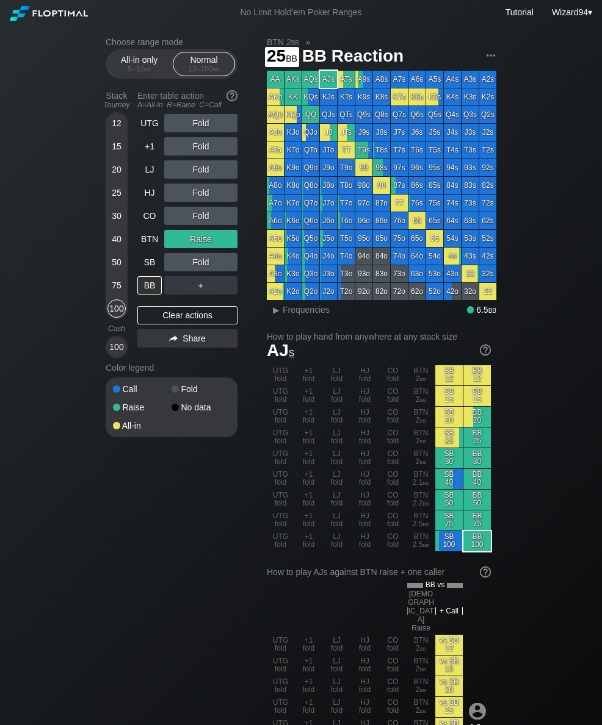
click at [115, 202] on div "25" at bounding box center [116, 193] width 18 height 18
click at [149, 238] on div "BTN" at bounding box center [149, 239] width 24 height 18
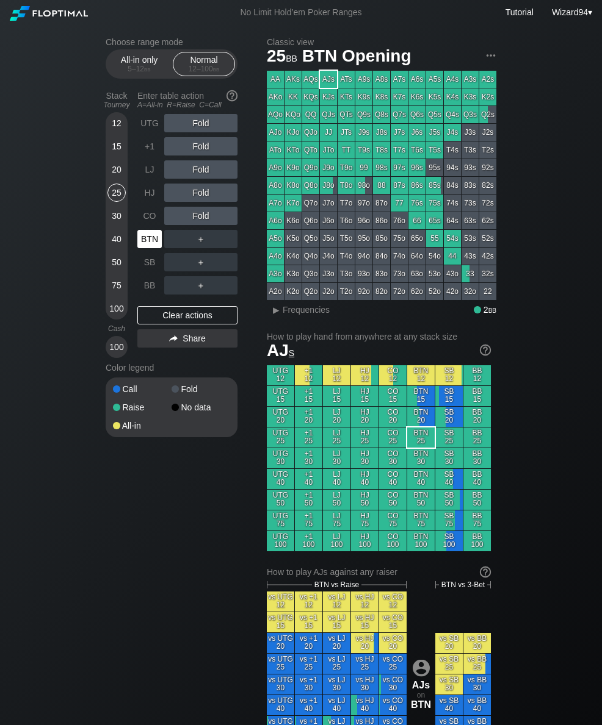
click at [190, 257] on div "＋" at bounding box center [200, 262] width 73 height 28
click at [196, 264] on div "R ✕" at bounding box center [201, 262] width 24 height 18
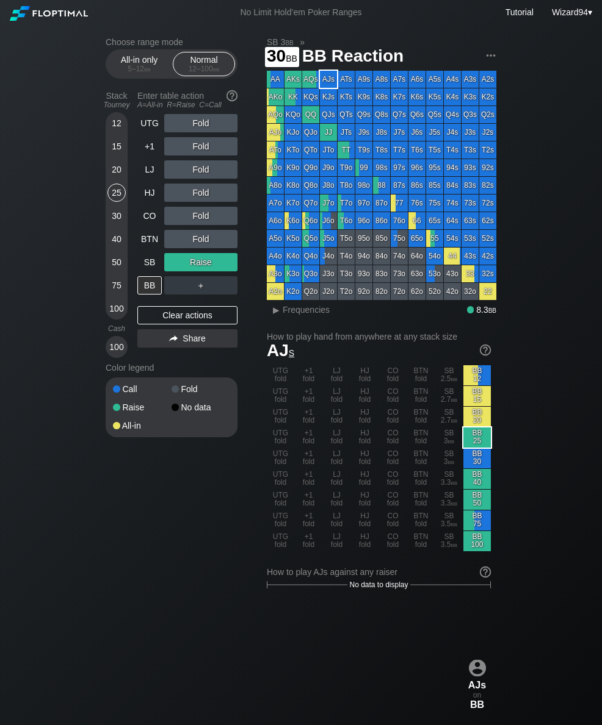
click at [113, 221] on div "30" at bounding box center [116, 216] width 18 height 18
click at [98, 190] on div "Choose range mode All-in only 5 – 12 bb Normal 12 – 100 bb Stack Tourney Enter …" at bounding box center [301, 722] width 410 height 1395
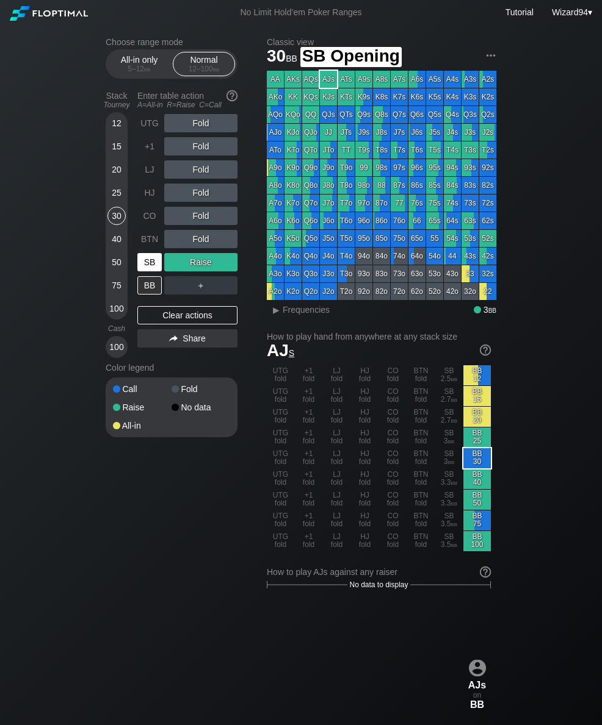
click at [149, 264] on div "SB" at bounding box center [149, 262] width 24 height 18
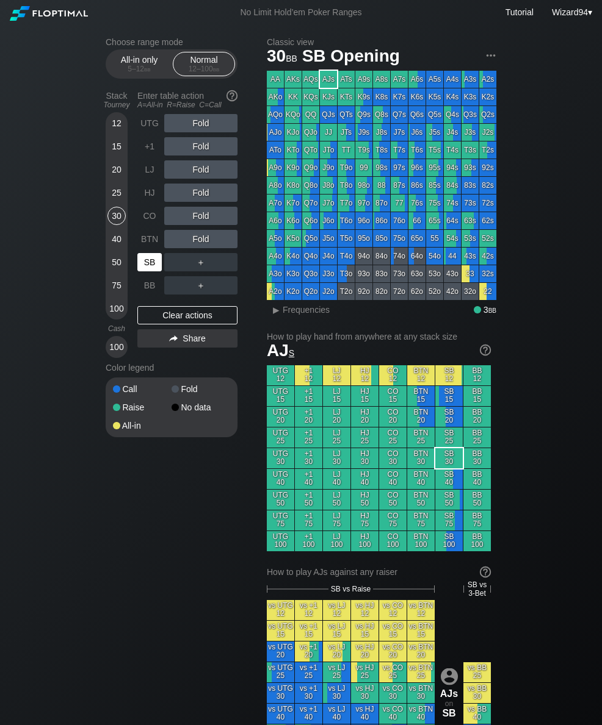
click at [153, 266] on div "SB" at bounding box center [149, 262] width 24 height 18
click at [148, 251] on div "BTN" at bounding box center [150, 239] width 27 height 23
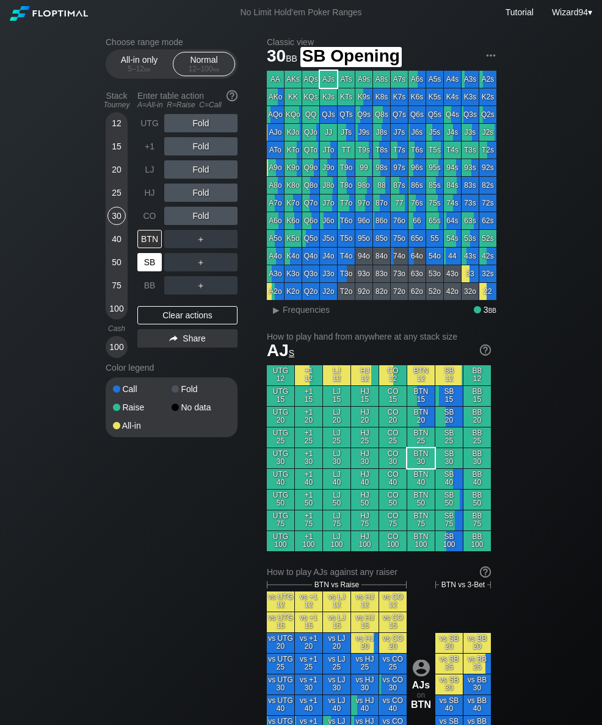
click at [150, 267] on div "SB" at bounding box center [149, 262] width 24 height 18
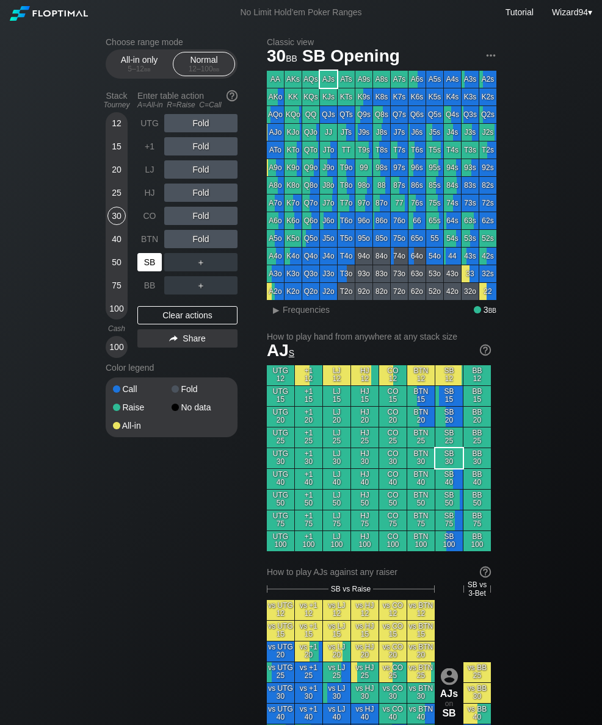
click at [145, 243] on div "BTN" at bounding box center [149, 239] width 24 height 18
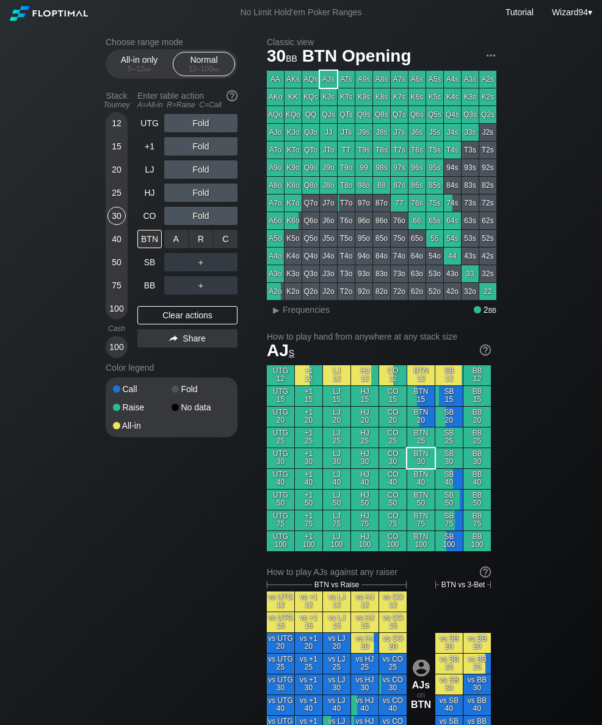
click at [201, 239] on div "R ✕" at bounding box center [201, 239] width 24 height 18
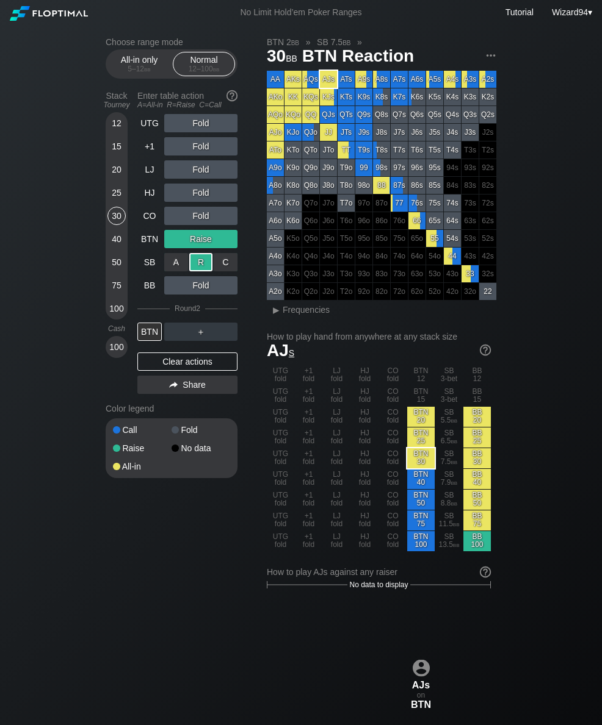
click at [115, 242] on div "40" at bounding box center [116, 239] width 18 height 18
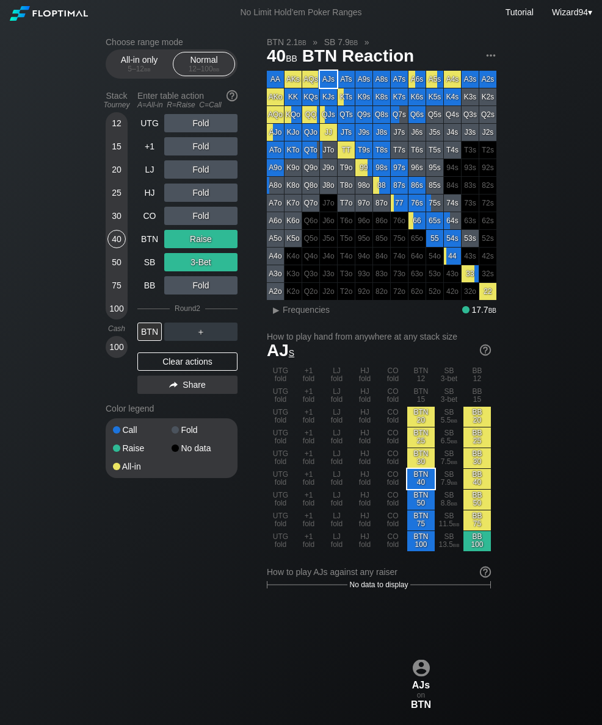
click at [152, 174] on div "LJ" at bounding box center [149, 169] width 24 height 18
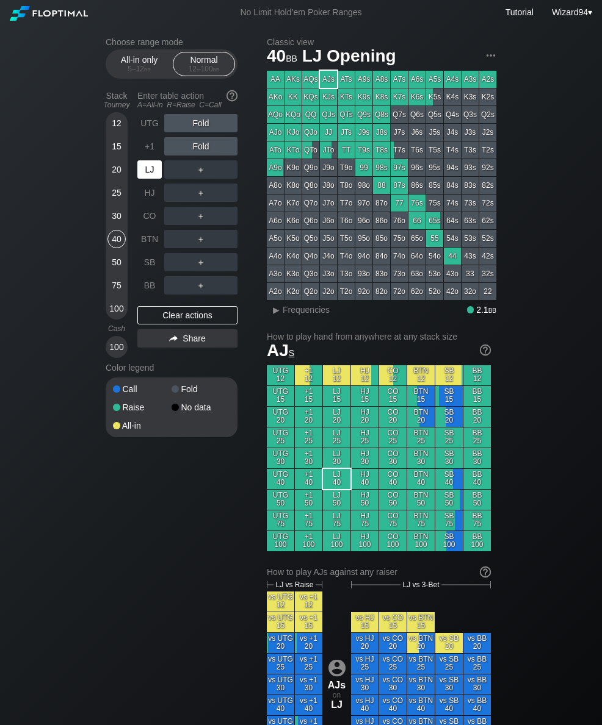
click at [142, 177] on div "LJ" at bounding box center [149, 169] width 24 height 18
click at [153, 202] on div "HJ" at bounding box center [149, 193] width 24 height 18
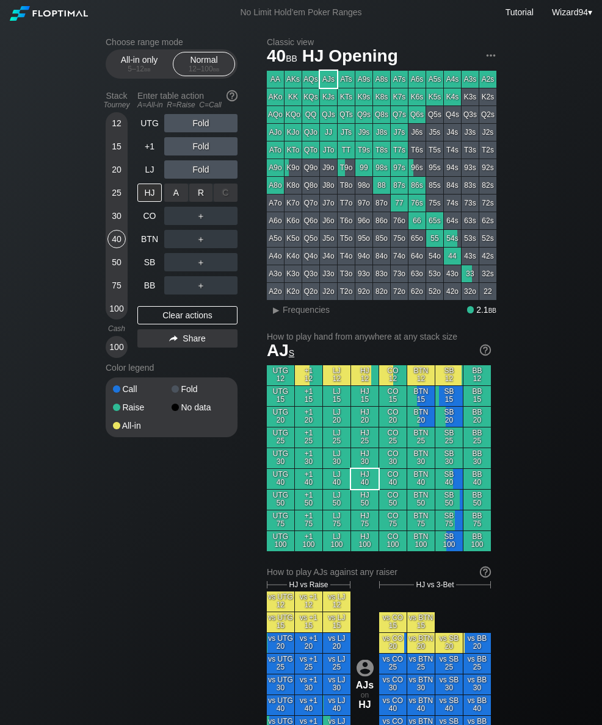
click at [203, 202] on div "R ✕" at bounding box center [201, 193] width 24 height 18
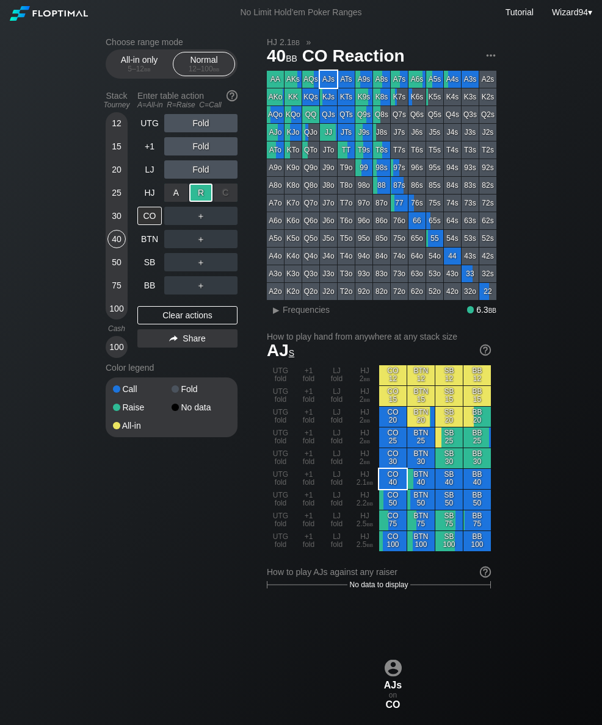
click at [150, 289] on div "BB" at bounding box center [149, 285] width 24 height 18
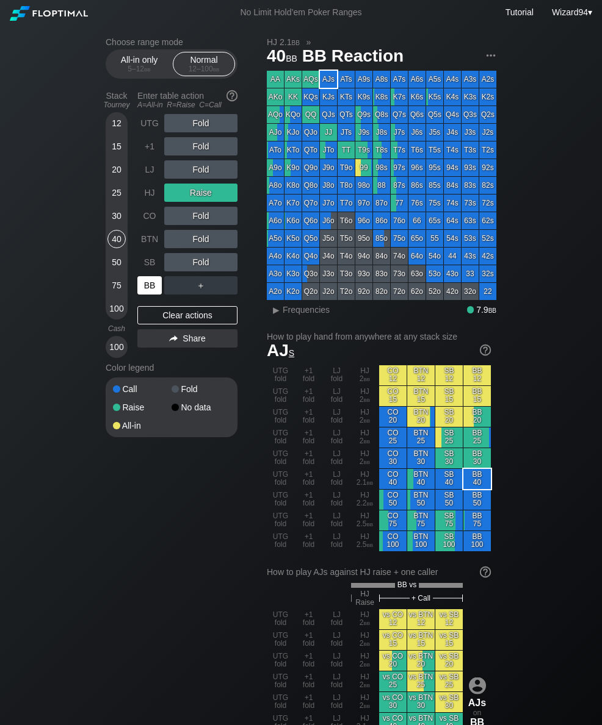
click at [145, 289] on div "BB" at bounding box center [149, 285] width 24 height 18
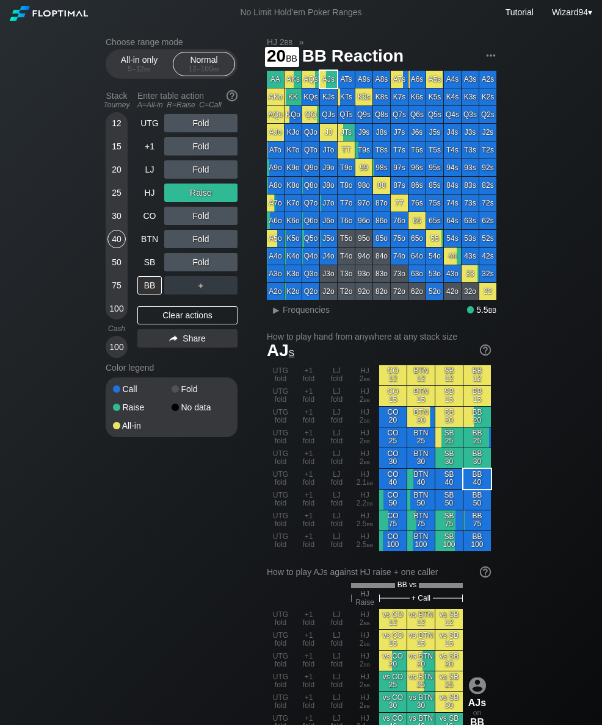
click at [113, 179] on div "20" at bounding box center [116, 169] width 18 height 18
click at [151, 202] on div "HJ" at bounding box center [149, 193] width 24 height 18
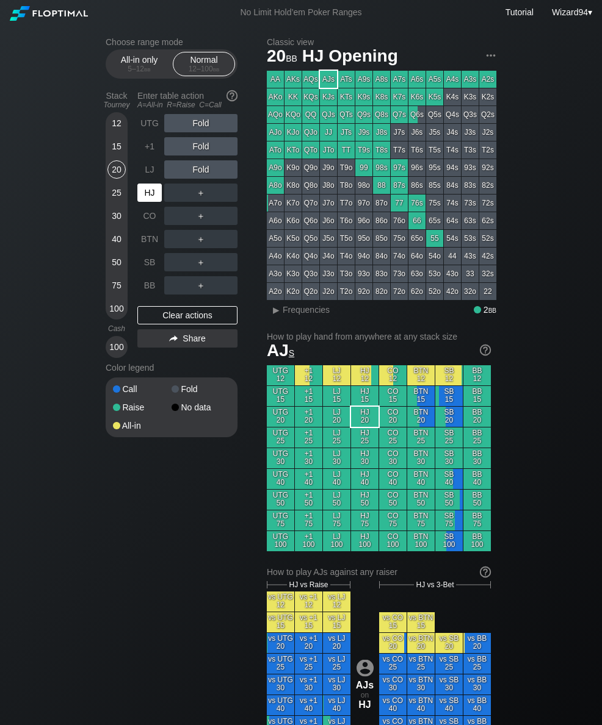
click at [155, 202] on div "HJ" at bounding box center [149, 193] width 24 height 18
click at [109, 220] on div "30" at bounding box center [116, 216] width 18 height 18
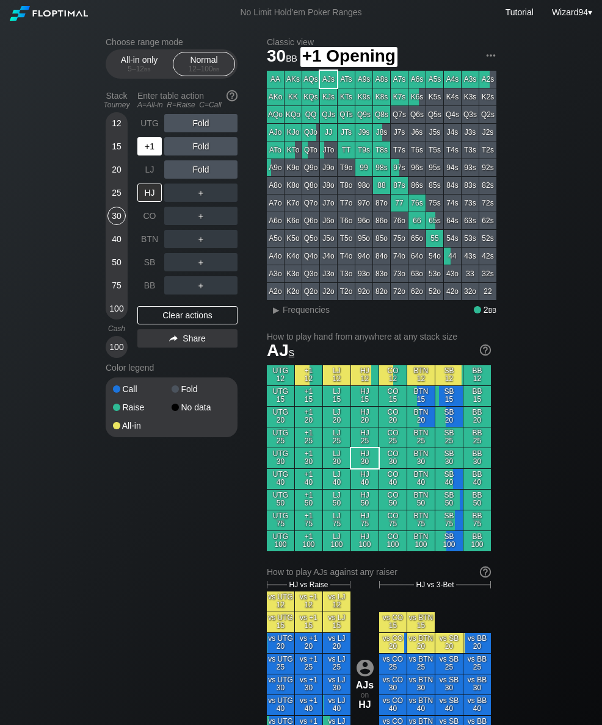
click at [148, 156] on div "+1" at bounding box center [149, 146] width 24 height 18
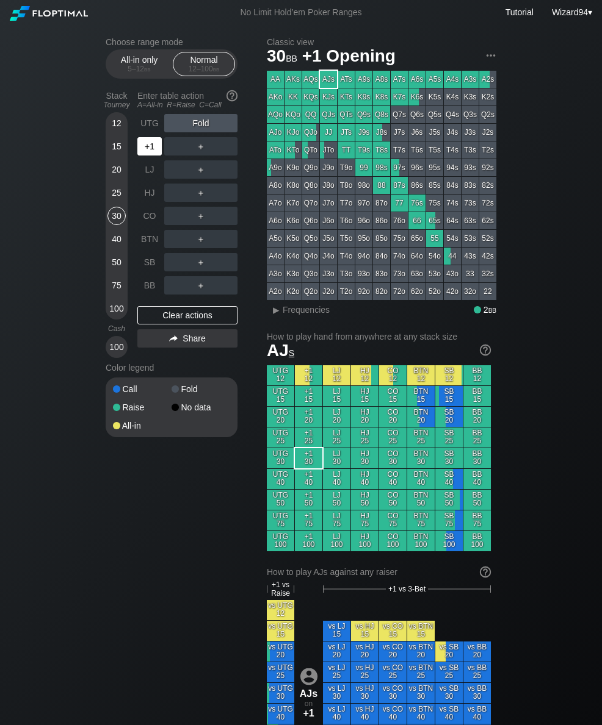
click at [142, 156] on div "+1" at bounding box center [149, 146] width 24 height 18
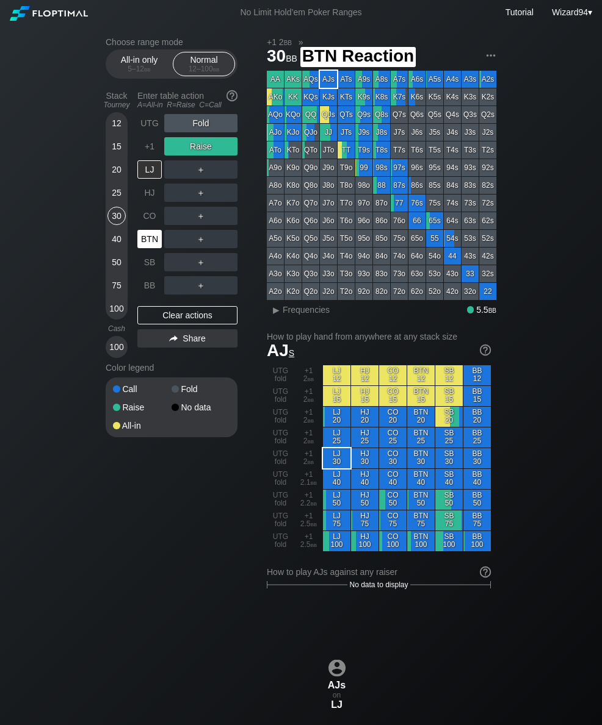
click at [150, 246] on div "BTN" at bounding box center [149, 239] width 24 height 18
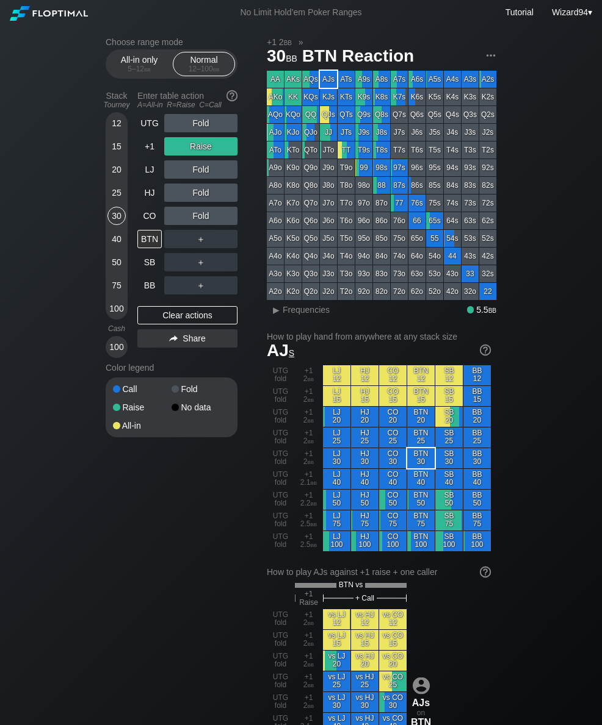
click at [117, 332] on div "Cash" at bounding box center [117, 329] width 32 height 9
click at [113, 320] on div "12 15 20 25 30 40 50 75 100" at bounding box center [117, 215] width 22 height 207
click at [112, 320] on div "12 15 20 25 30 40 50 75 100" at bounding box center [117, 215] width 22 height 207
click at [103, 326] on div "Cash" at bounding box center [117, 329] width 32 height 18
click at [117, 315] on div "100" at bounding box center [116, 309] width 18 height 18
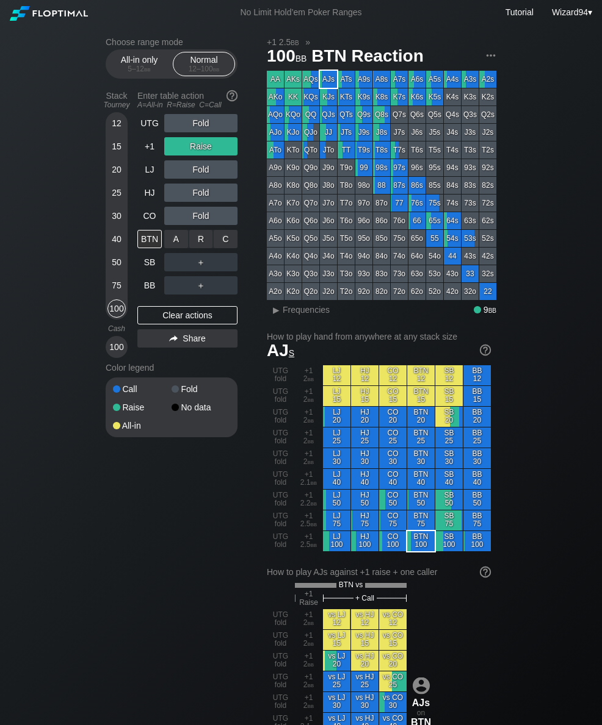
click at [234, 248] on div "C ✕" at bounding box center [226, 239] width 24 height 18
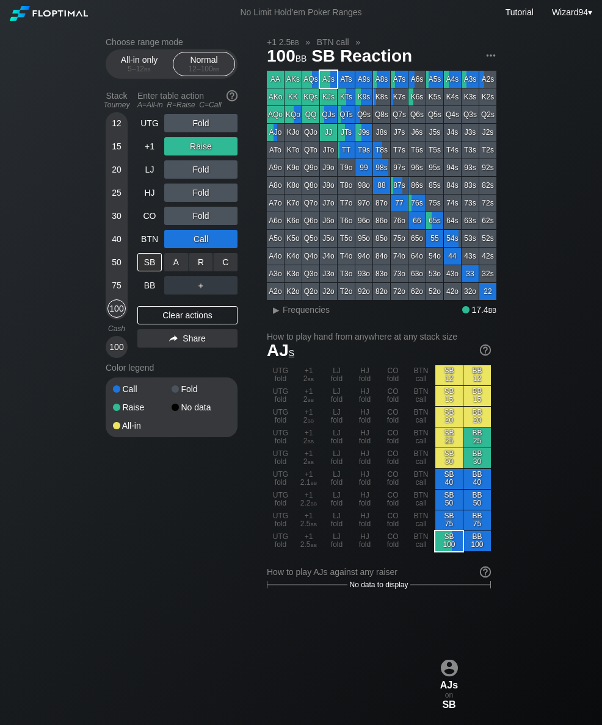
click at [202, 271] on div "R ✕" at bounding box center [201, 262] width 24 height 18
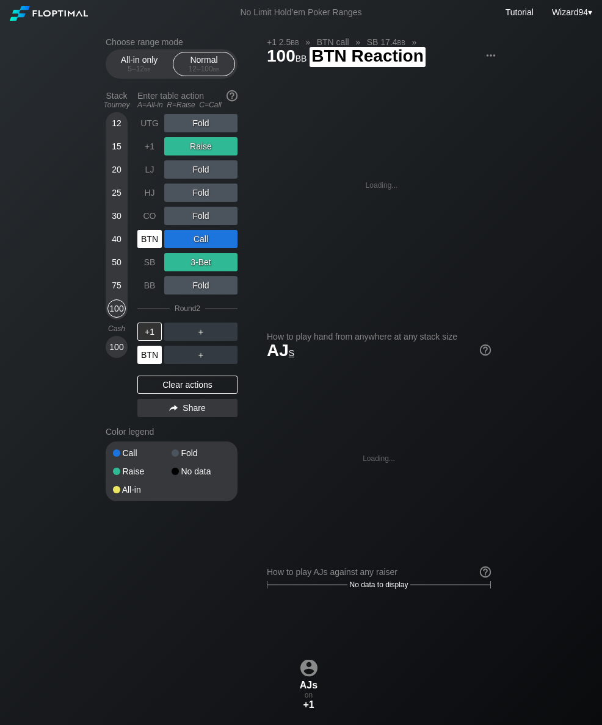
click at [154, 364] on div "BTN" at bounding box center [149, 355] width 24 height 18
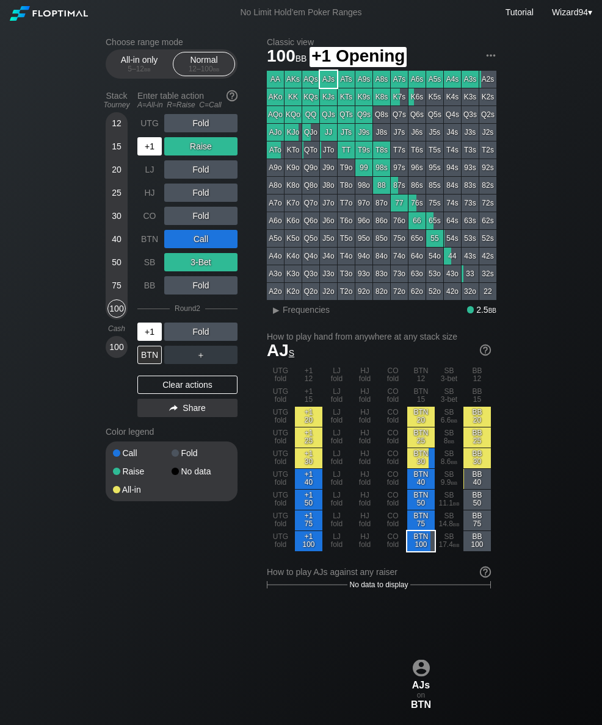
click at [148, 156] on div "+1" at bounding box center [149, 146] width 24 height 18
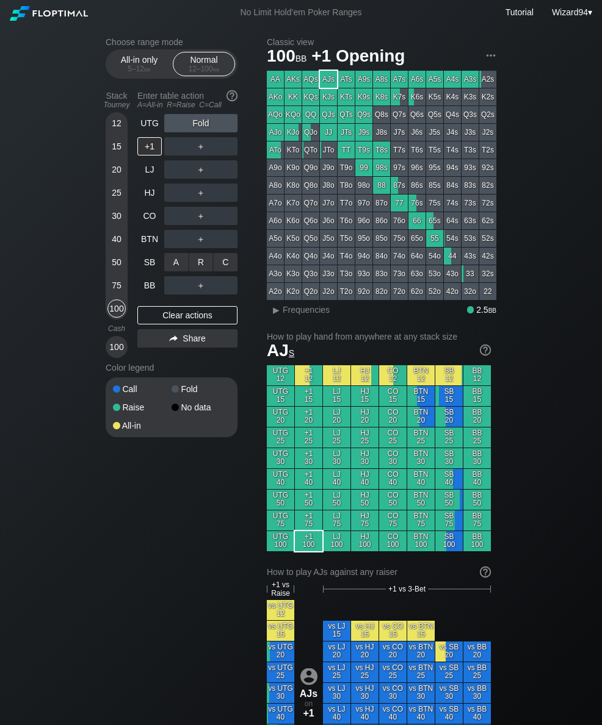
click at [228, 267] on div "C ✕" at bounding box center [226, 262] width 24 height 18
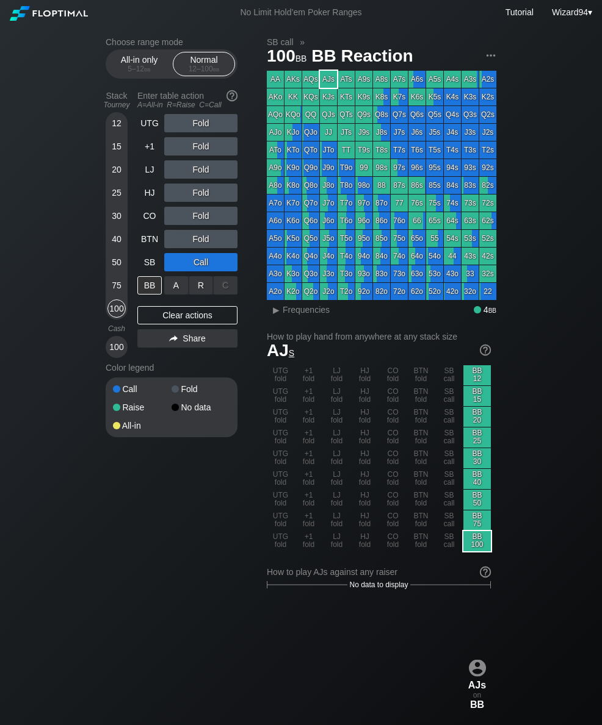
click at [198, 295] on div "R ✕" at bounding box center [201, 285] width 24 height 18
